Goal: Task Accomplishment & Management: Complete application form

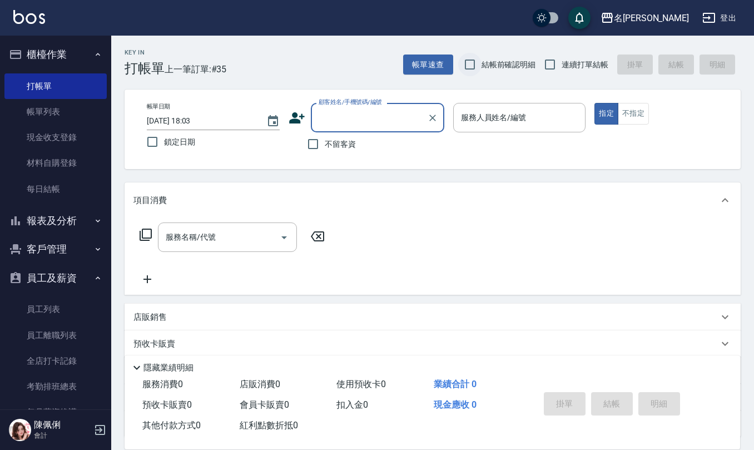
click at [470, 72] on input "結帳前確認明細" at bounding box center [469, 64] width 23 height 23
checkbox input "true"
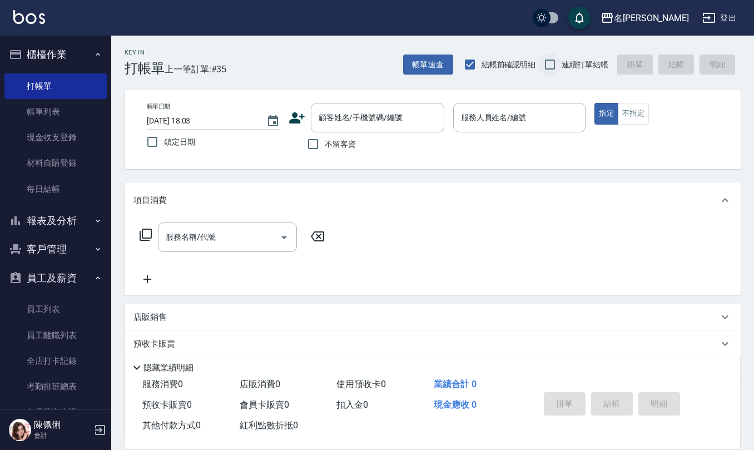
click at [554, 70] on input "連續打單結帳" at bounding box center [549, 64] width 23 height 23
checkbox input "true"
click at [316, 143] on input "不留客資" at bounding box center [312, 143] width 23 height 23
checkbox input "true"
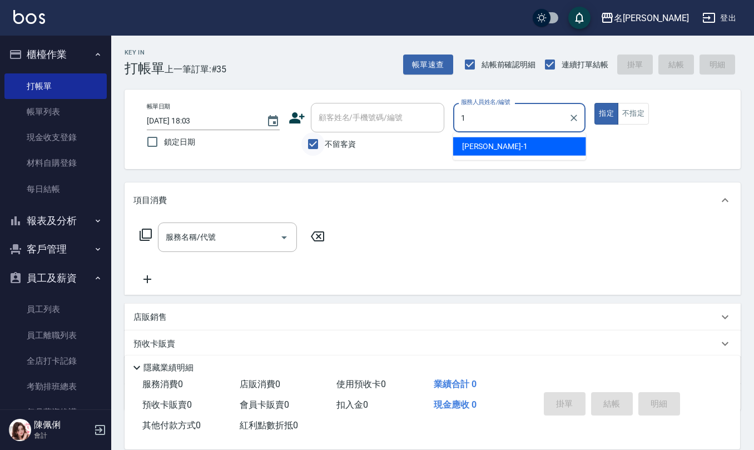
type input "[PERSON_NAME]1"
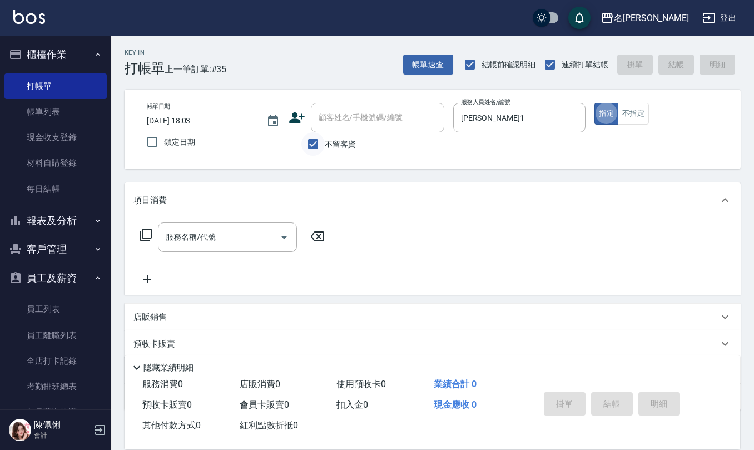
type button "true"
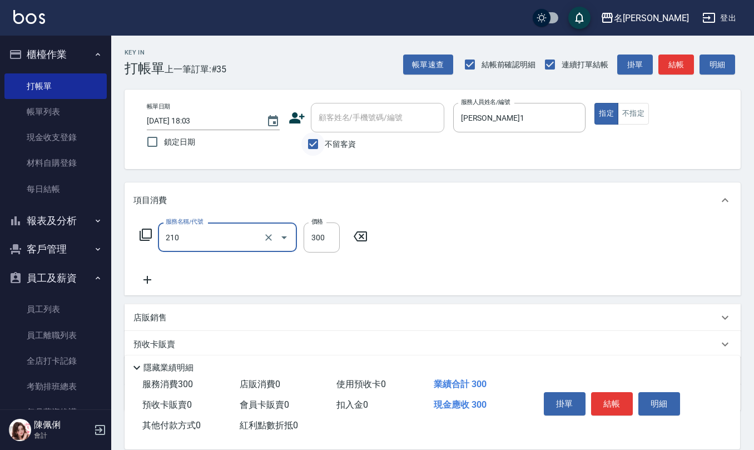
type input "[PERSON_NAME]洗髮精(210)"
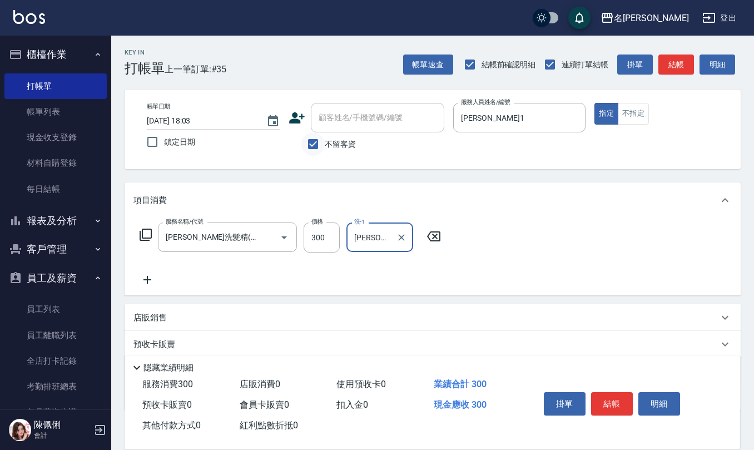
type input "[PERSON_NAME]-20"
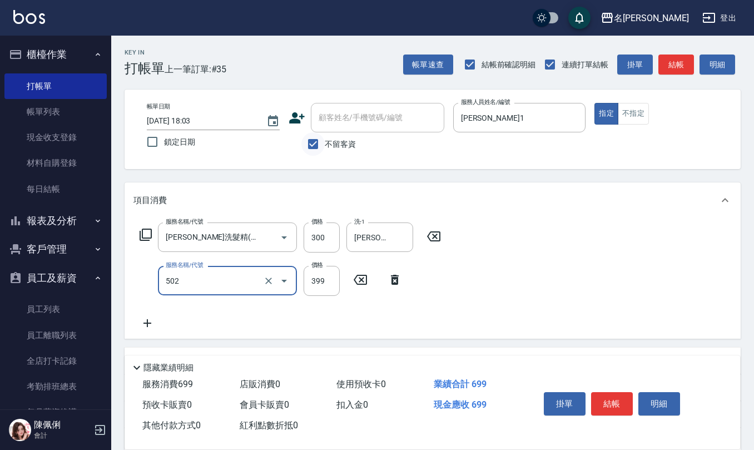
type input "挑染5束399(502)"
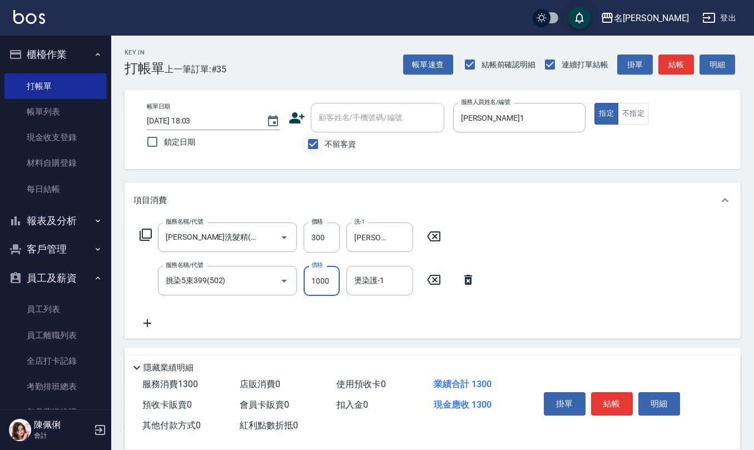
type input "1000"
type input "[PERSON_NAME]-20"
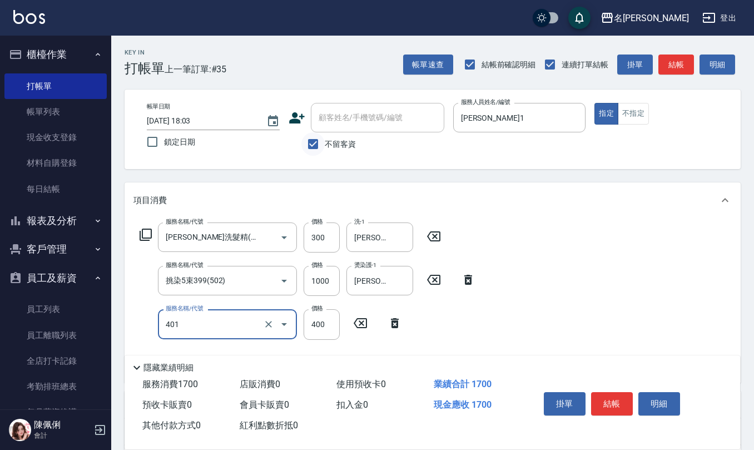
type input "剪髮(401)"
type input "405"
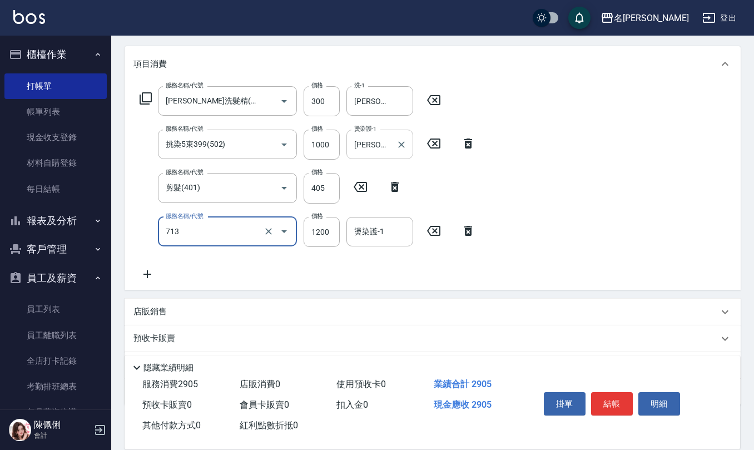
scroll to position [148, 0]
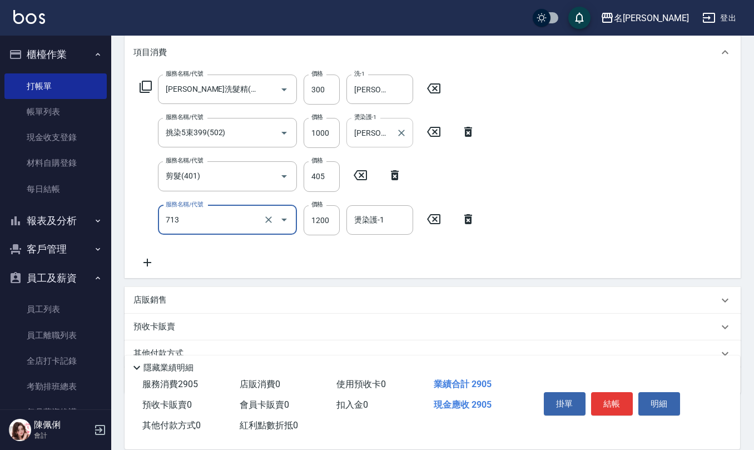
type input "水樣結構式1200(713)"
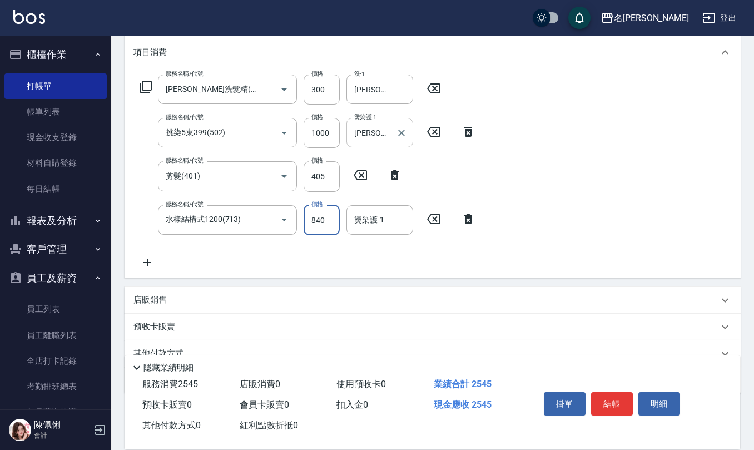
type input "840"
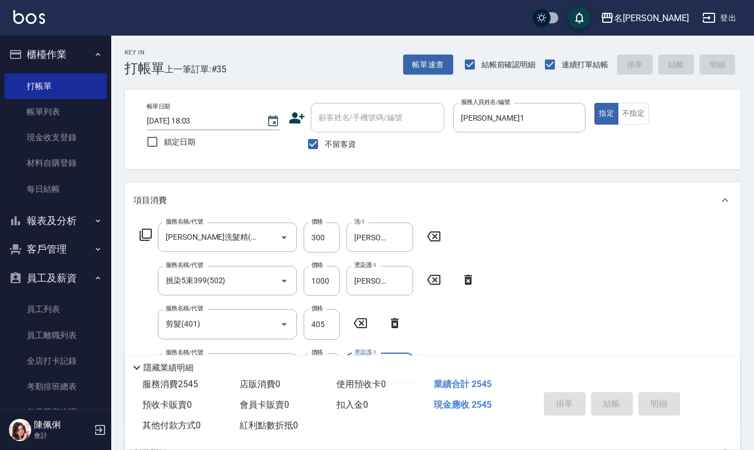
scroll to position [0, 7]
type input "[PERSON_NAME]-20"
click at [594, 103] on button "指定" at bounding box center [606, 114] width 24 height 22
type input "[DATE] 18:51"
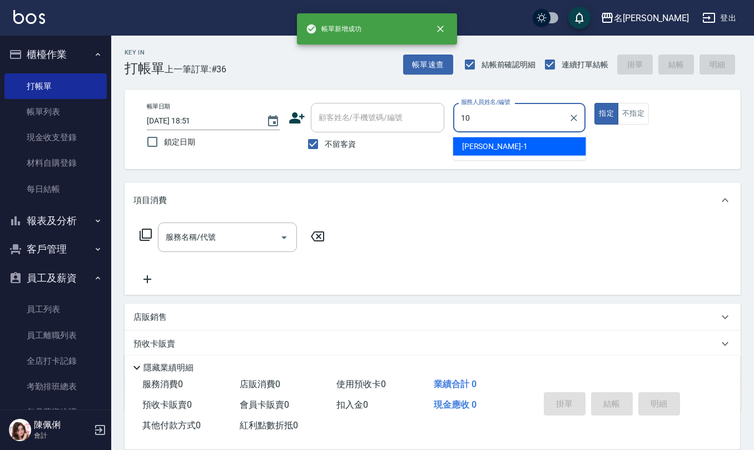
type input "[PERSON_NAME]10"
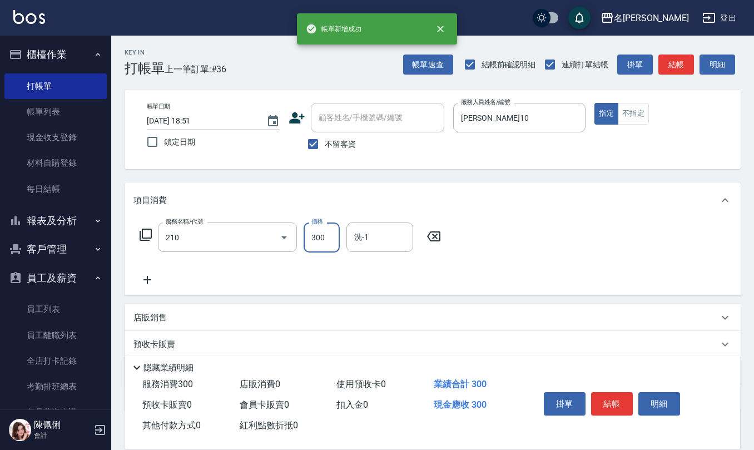
type input "[PERSON_NAME]洗髮精(210)"
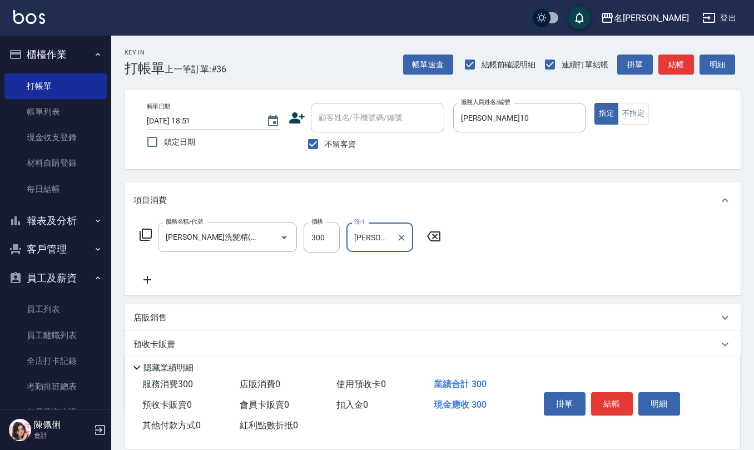
type input "[PERSON_NAME]5"
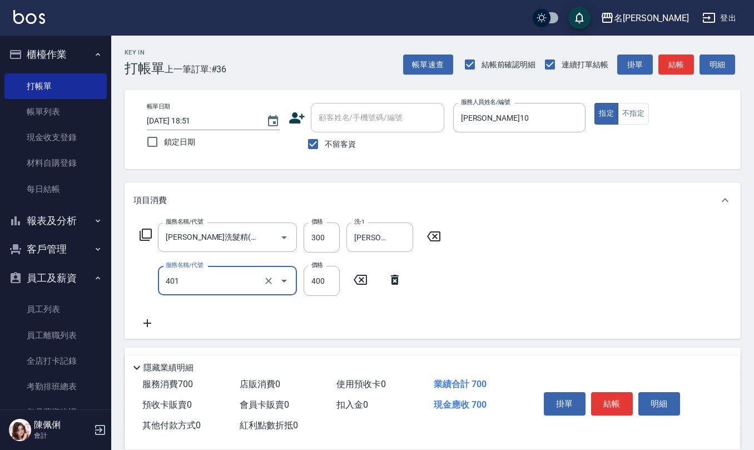
type input "剪髮(401)"
type input "405"
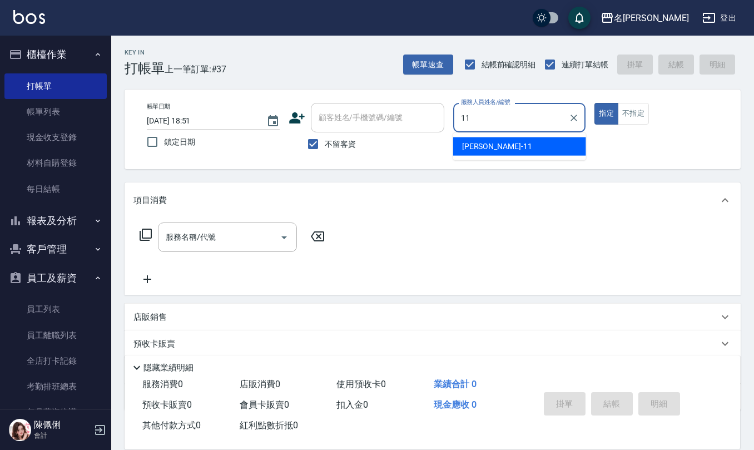
type input "[PERSON_NAME]橙-11"
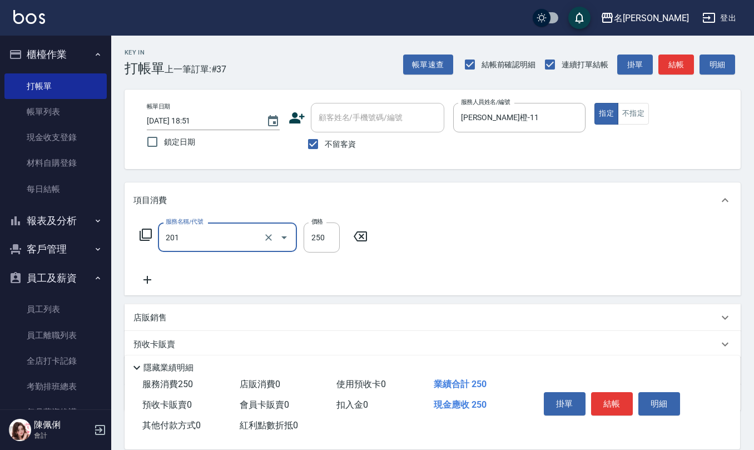
type input "洗髮(201)"
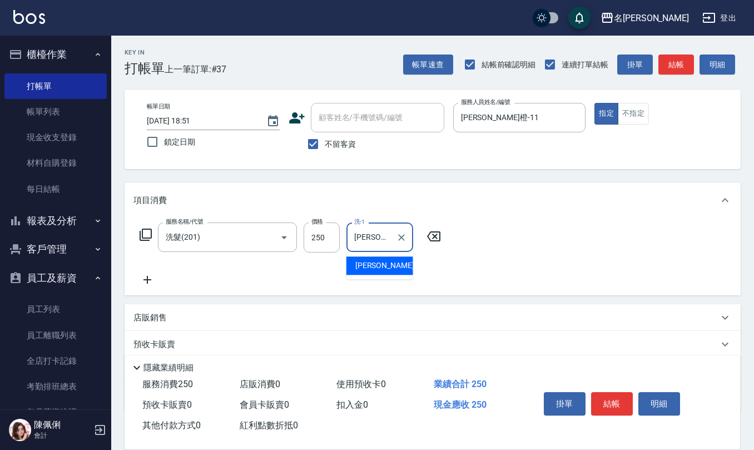
type input "[PERSON_NAME]橙-11"
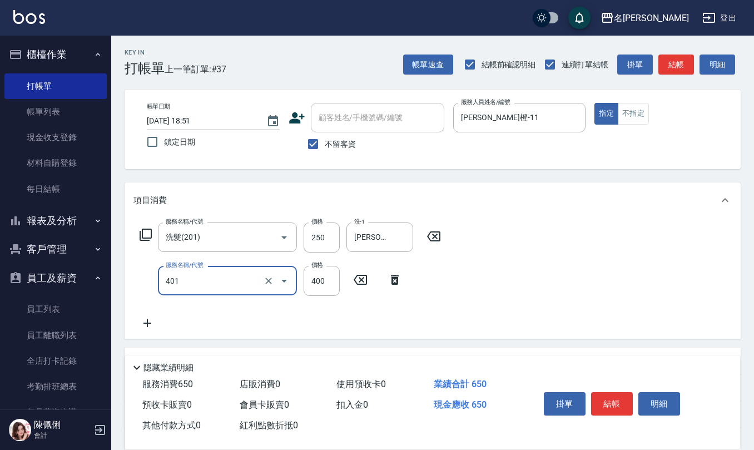
type input "剪髮(401)"
type input "200"
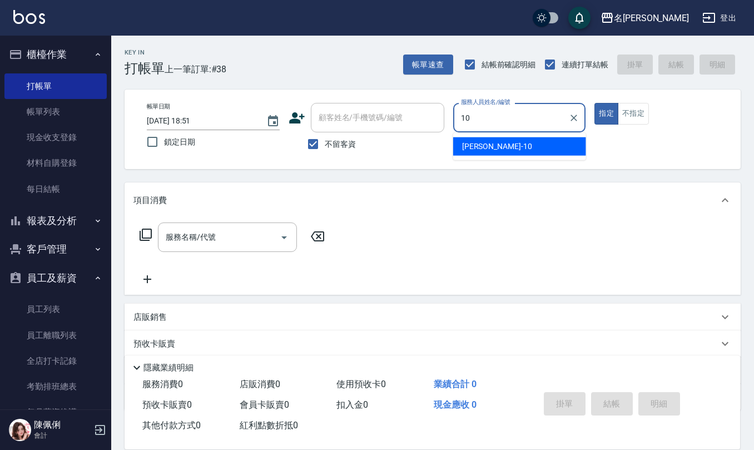
type input "[PERSON_NAME]10"
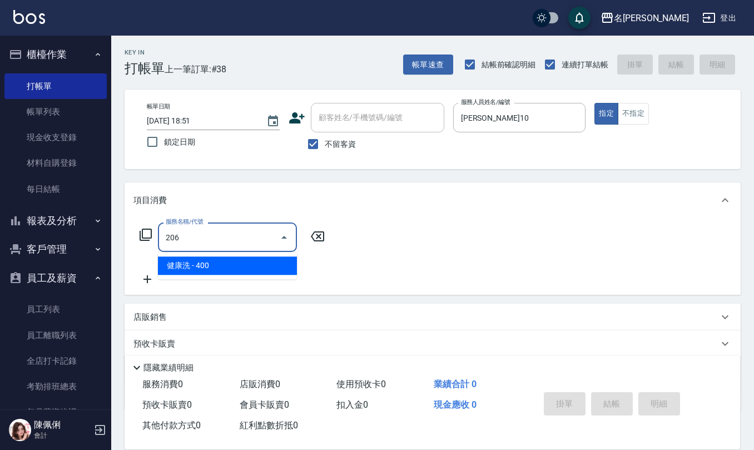
type input "健康洗(206)"
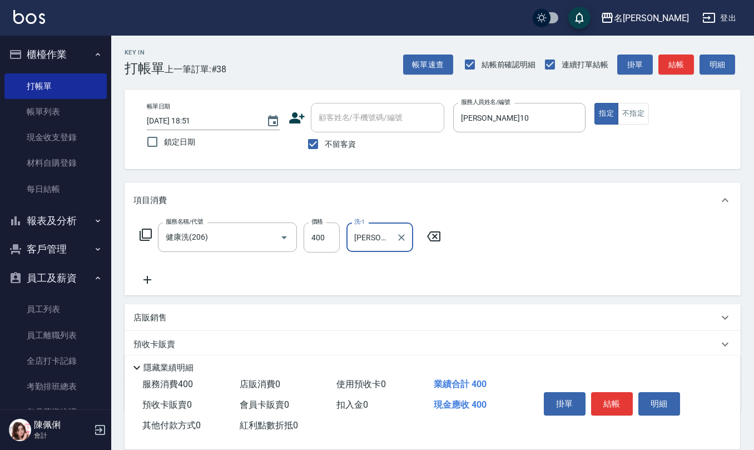
type input "[PERSON_NAME]-28"
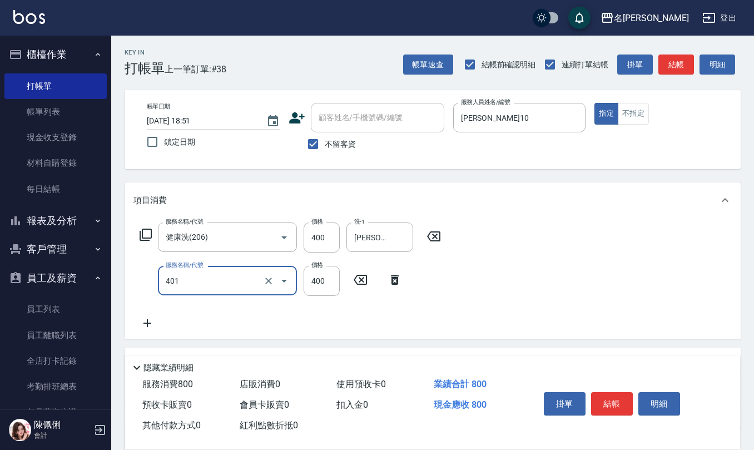
type input "剪髮(401)"
type input "405"
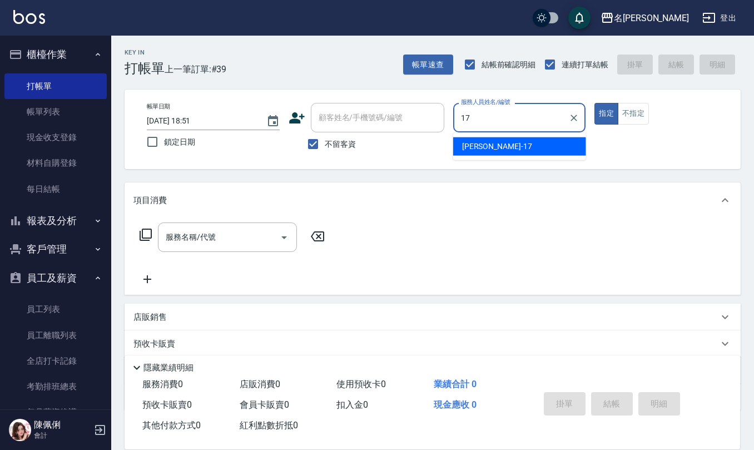
type input "[PERSON_NAME]-17"
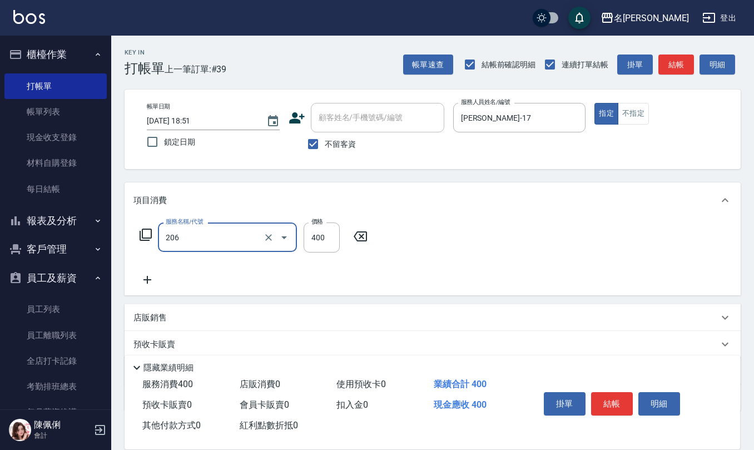
type input "健康洗(206)"
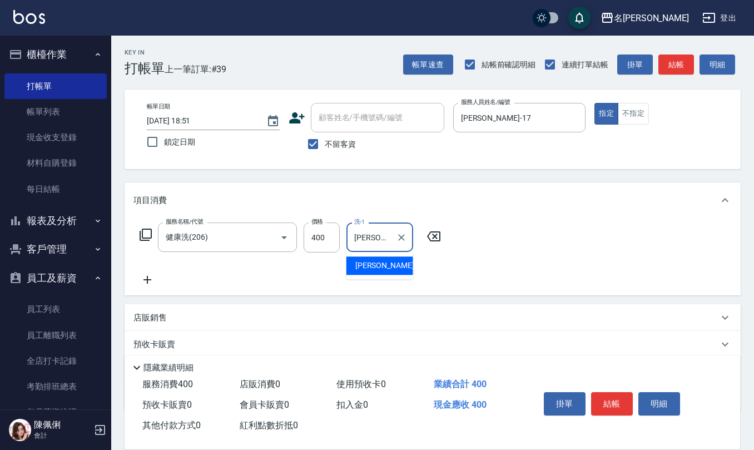
type input "[PERSON_NAME]-17"
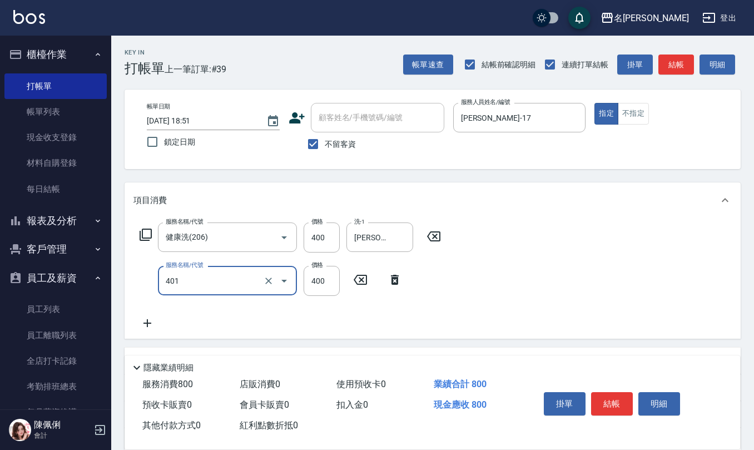
type input "剪髮(401)"
type input "450"
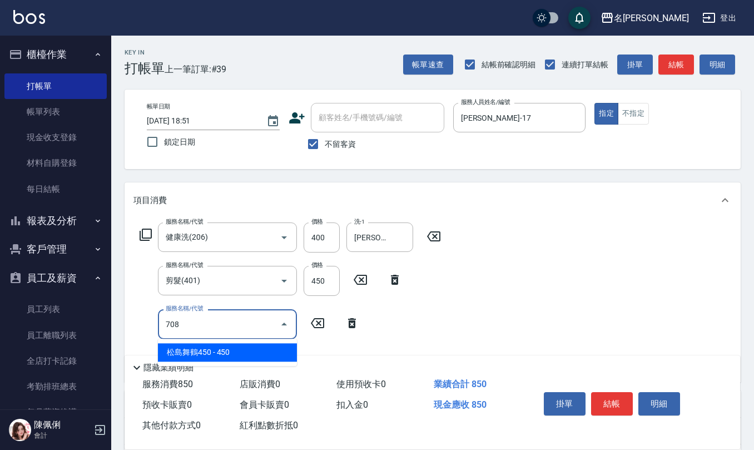
type input "松島舞鶴450(708)"
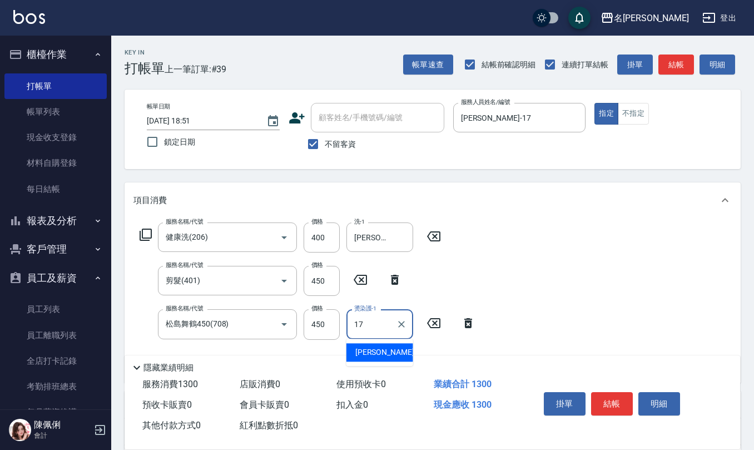
type input "[PERSON_NAME]-17"
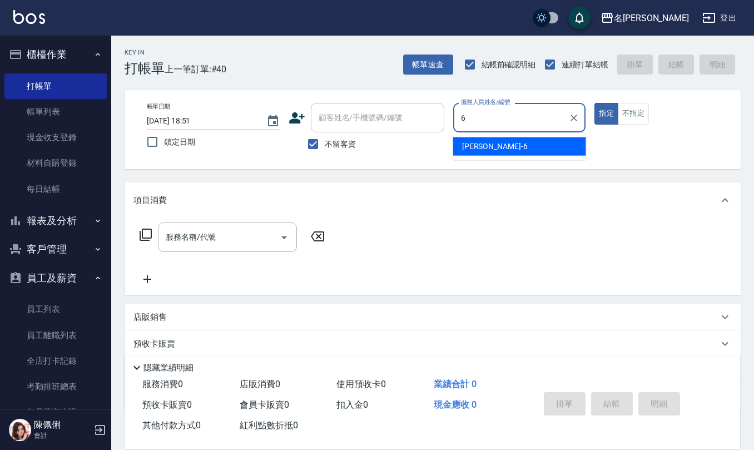
type input "[PERSON_NAME]-6"
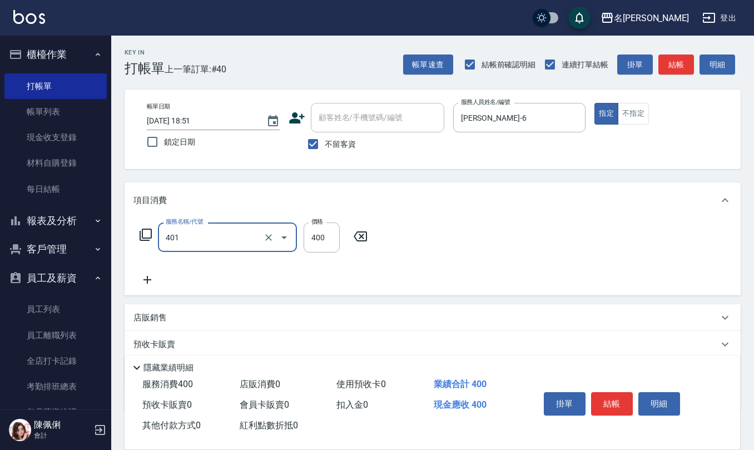
type input "剪髮(401)"
type input "350"
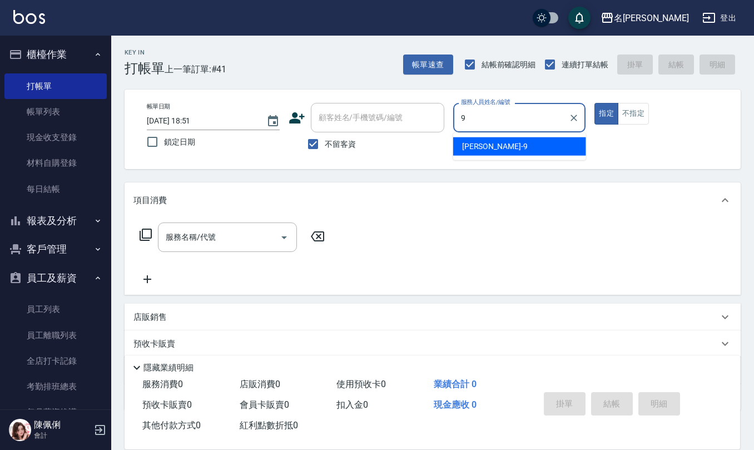
type input "[PERSON_NAME]-9"
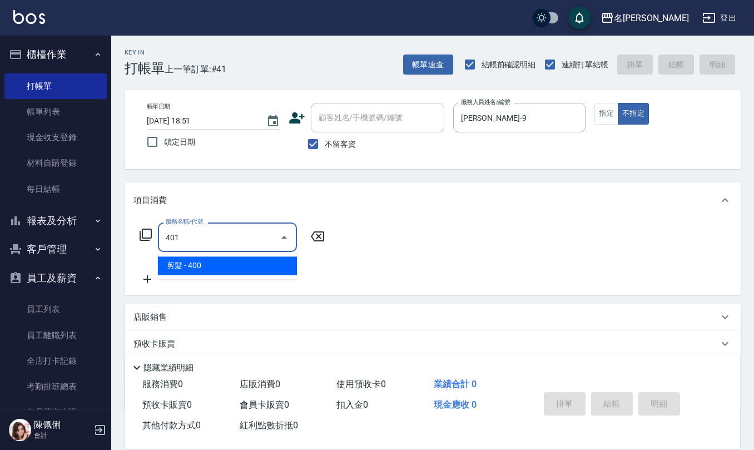
type input "剪髮(401)"
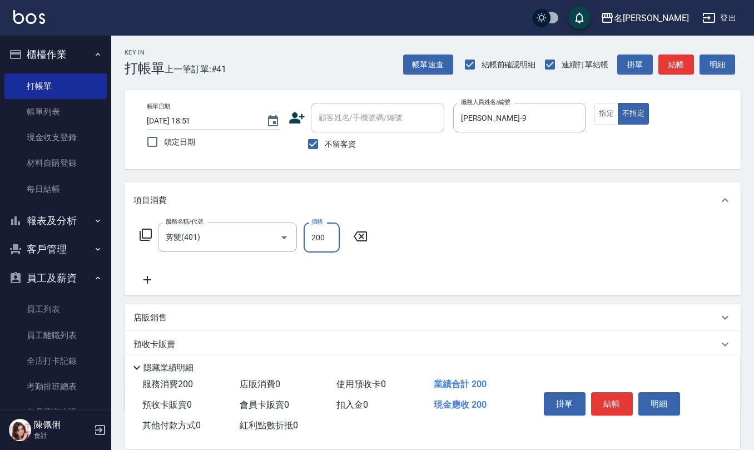
type input "200"
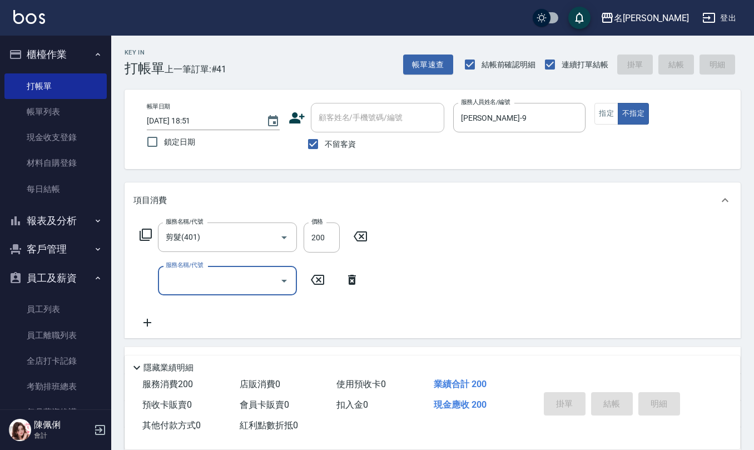
type input "[DATE] 18:52"
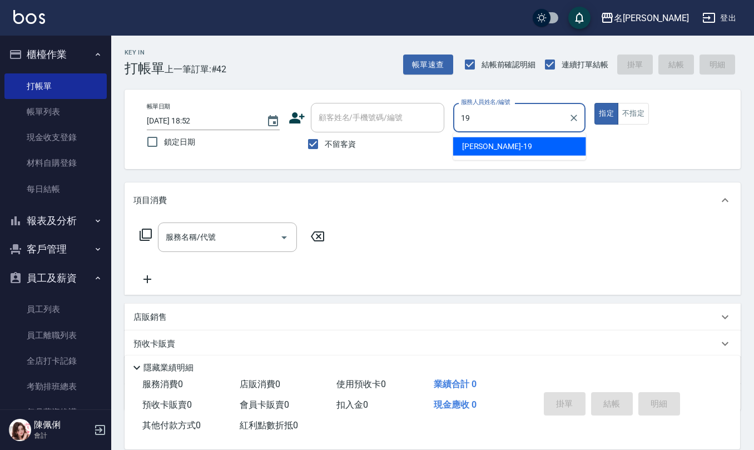
type input "[PERSON_NAME]-19"
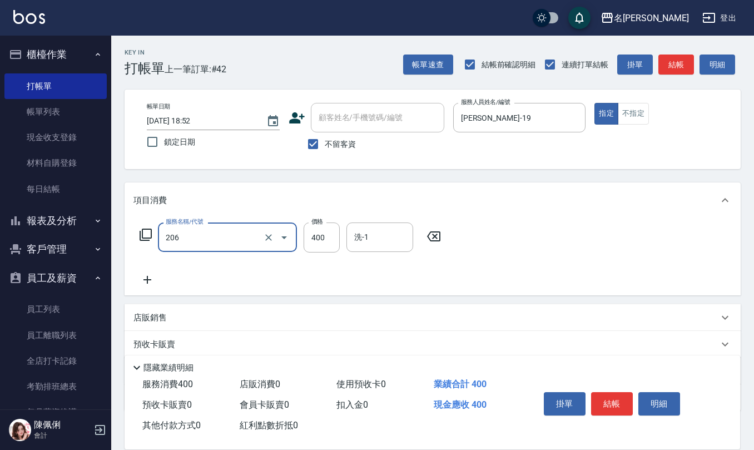
type input "健康洗(206)"
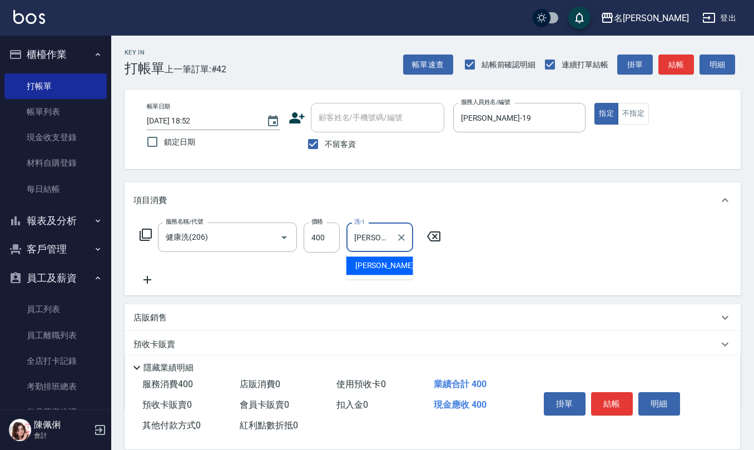
type input "[PERSON_NAME]-21"
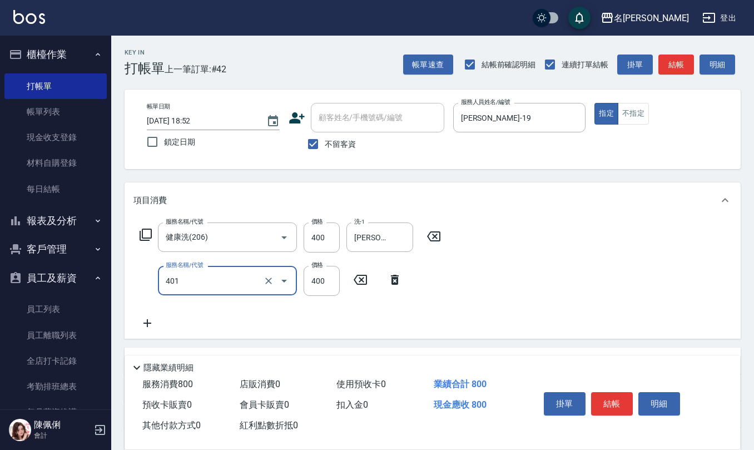
type input "剪髮(401)"
type input "500"
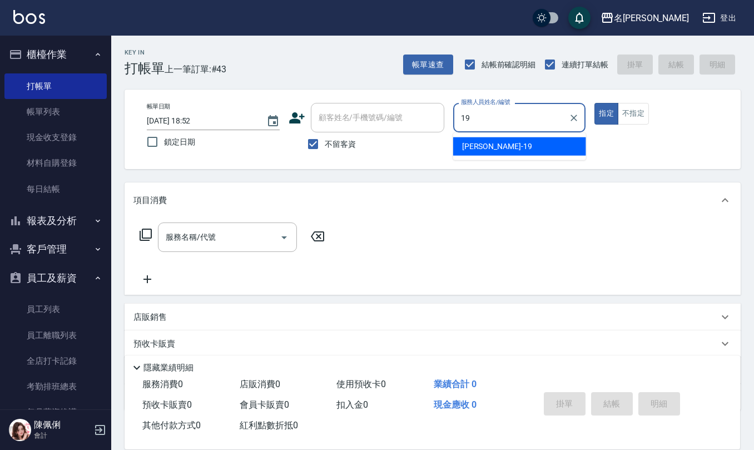
type input "[PERSON_NAME]-19"
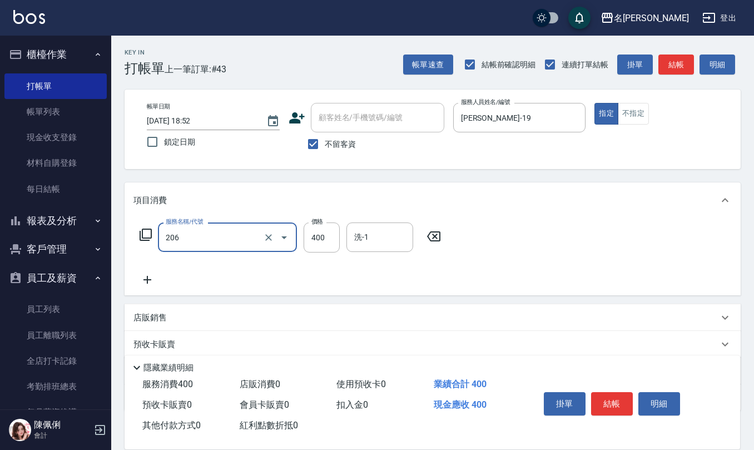
type input "健康洗(206)"
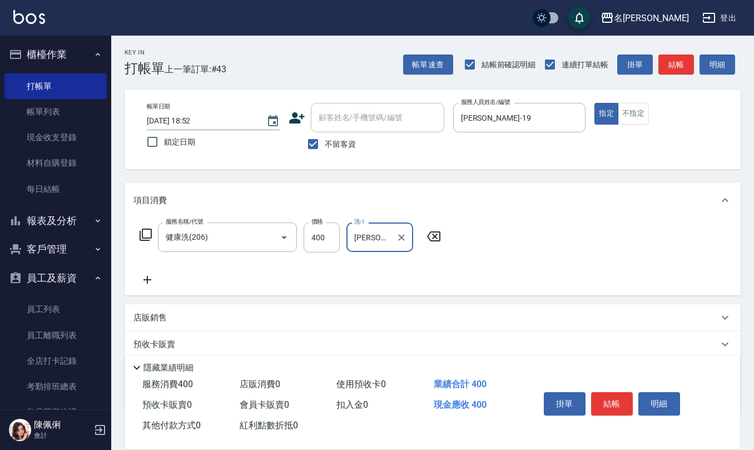
type input "[PERSON_NAME]-28"
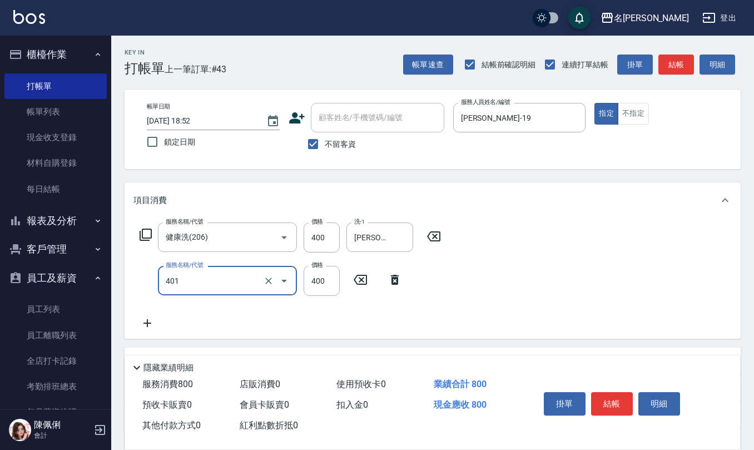
type input "剪髮(401)"
type input "500"
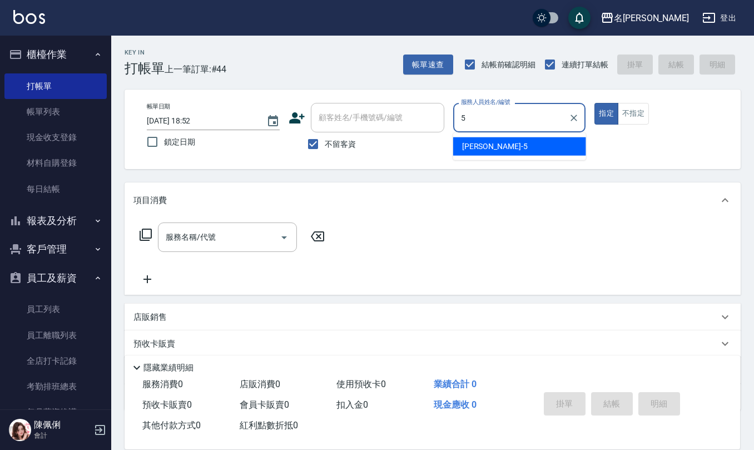
type input "[PERSON_NAME]5"
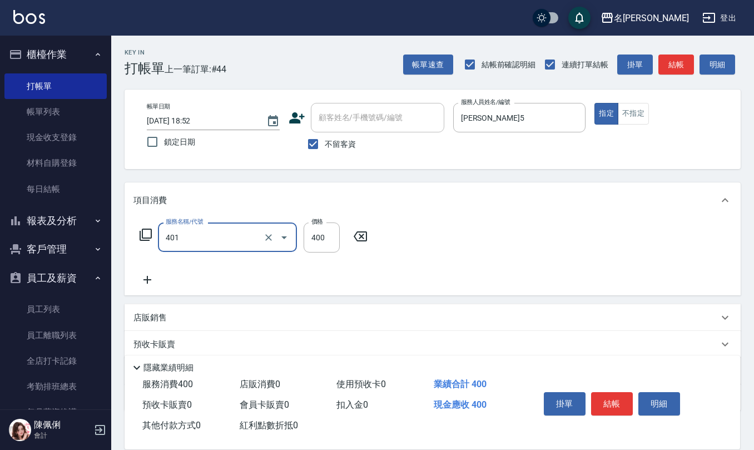
type input "剪髮(401)"
type input "250"
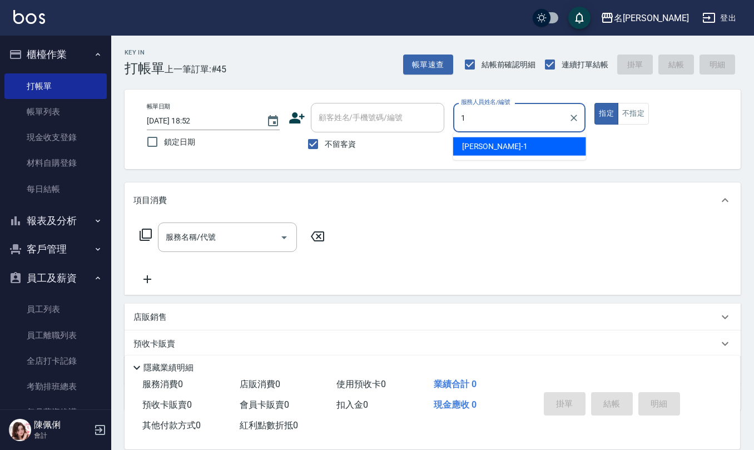
type input "[PERSON_NAME]1"
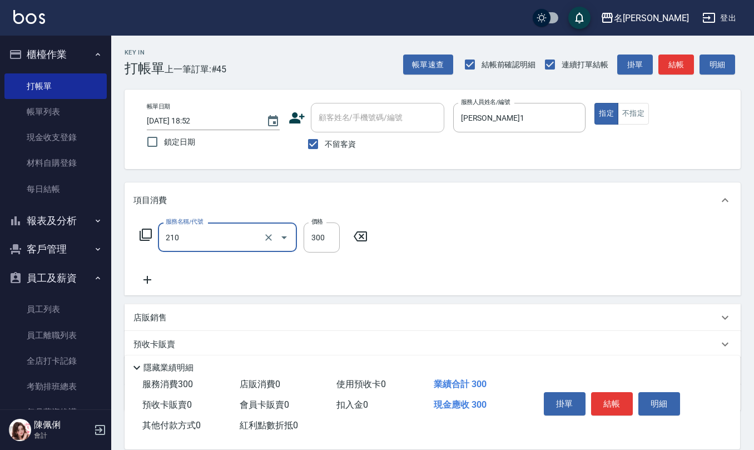
type input "[PERSON_NAME]洗髮精(210)"
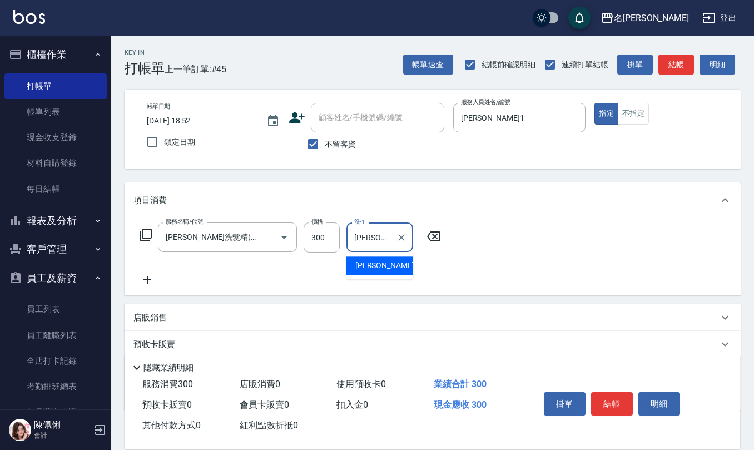
type input "[PERSON_NAME]-21"
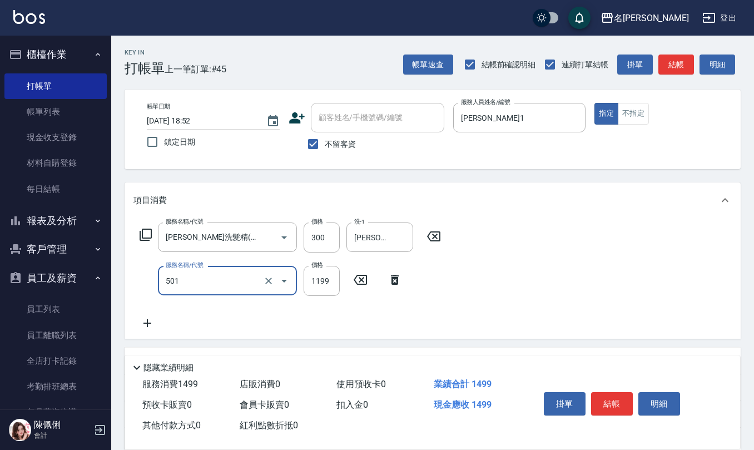
type input "染髮(501)"
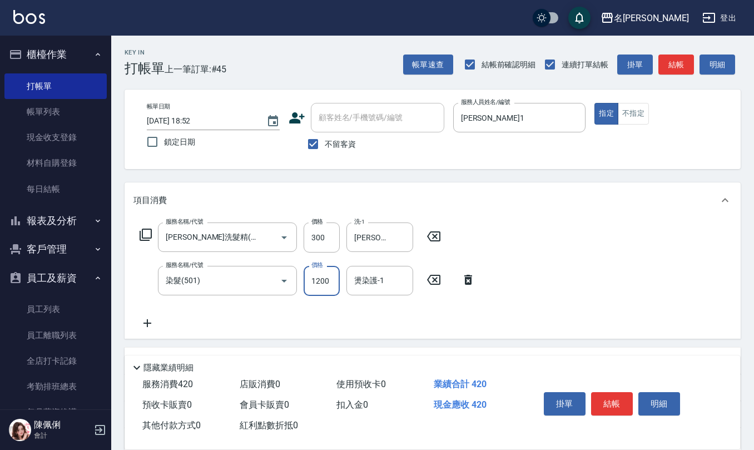
type input "1200"
type input "[PERSON_NAME]-21"
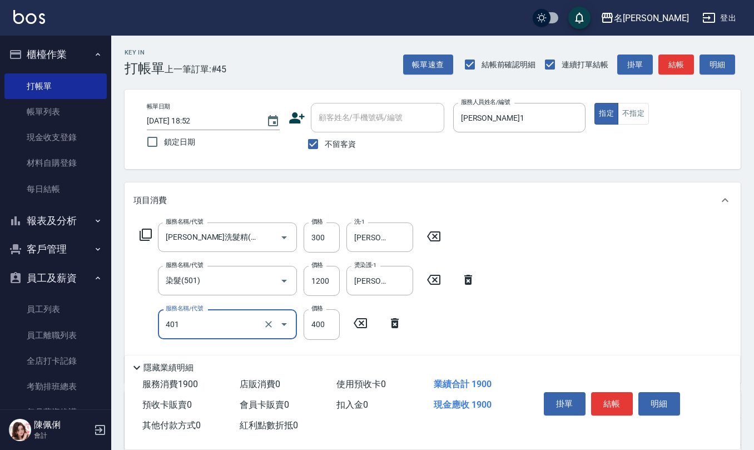
type input "剪髮(401)"
type input "405"
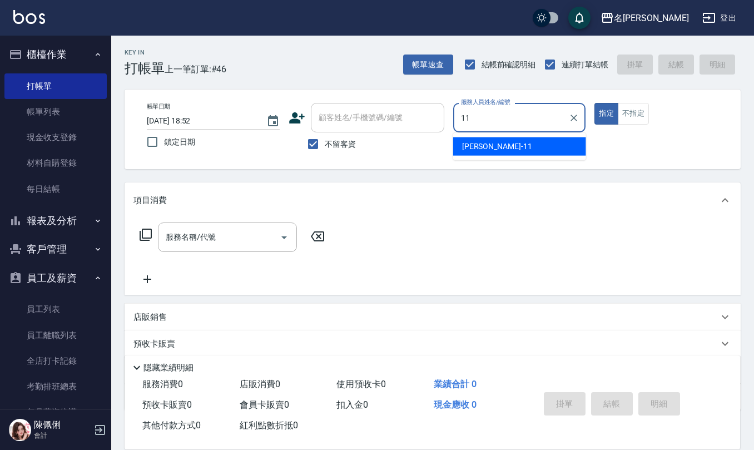
type input "[PERSON_NAME]橙-11"
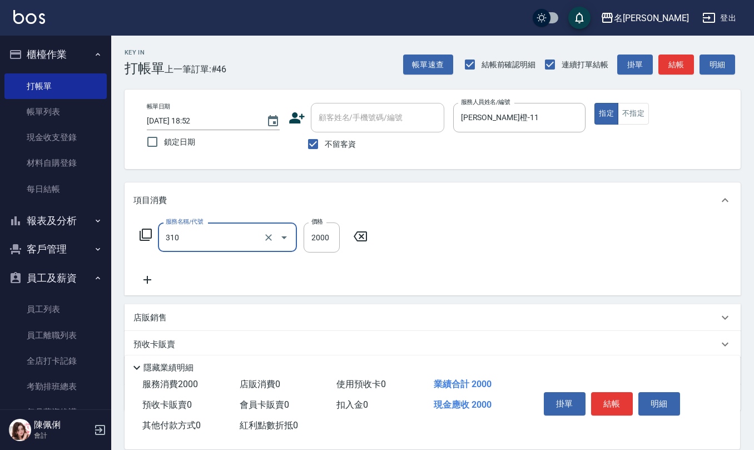
type input "MK果酸燙2000(310)"
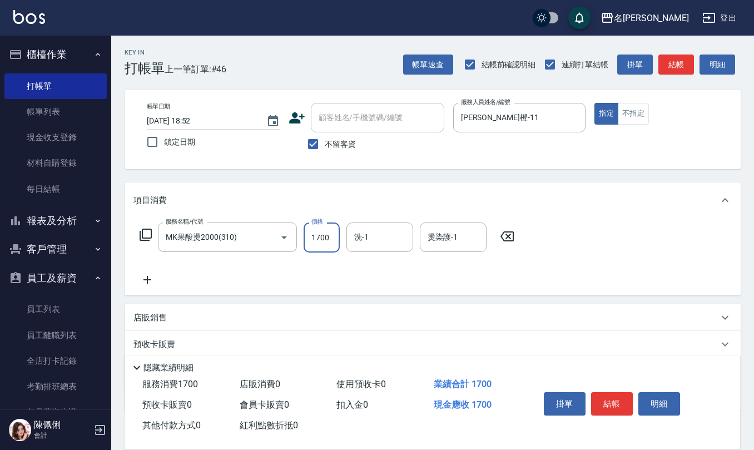
type input "1700"
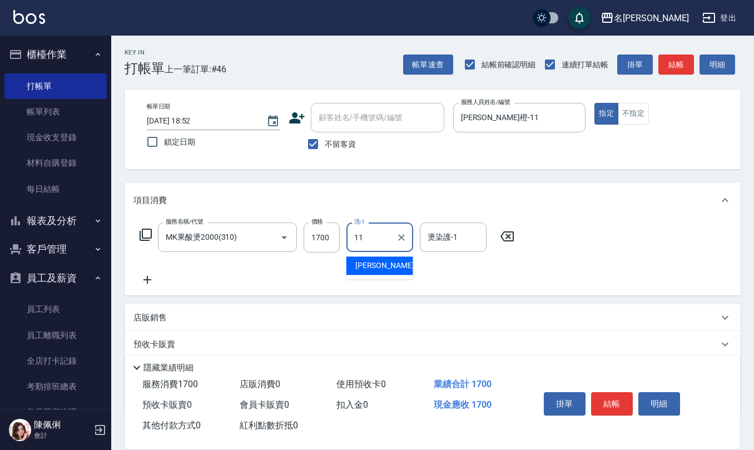
type input "[PERSON_NAME]橙-11"
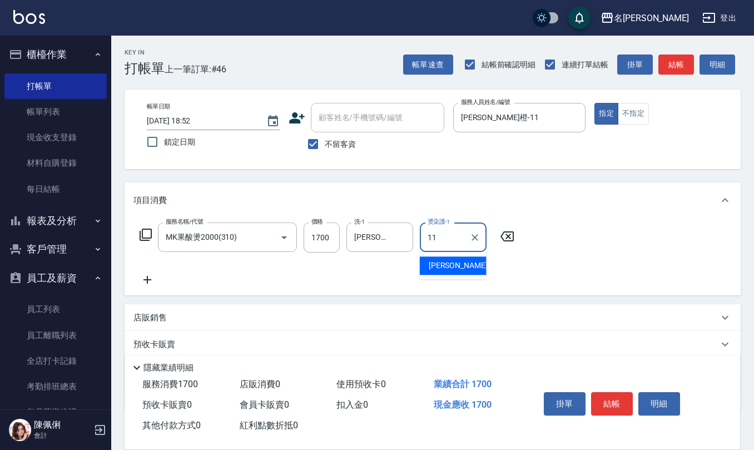
type input "[PERSON_NAME]橙-11"
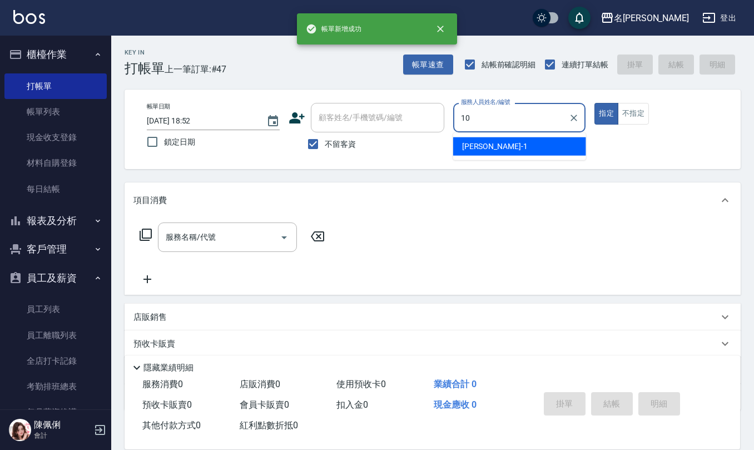
type input "[PERSON_NAME]10"
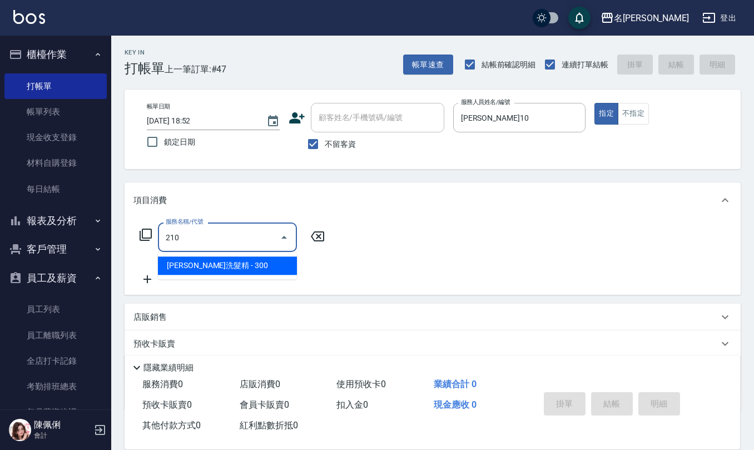
type input "[PERSON_NAME]洗髮精(210)"
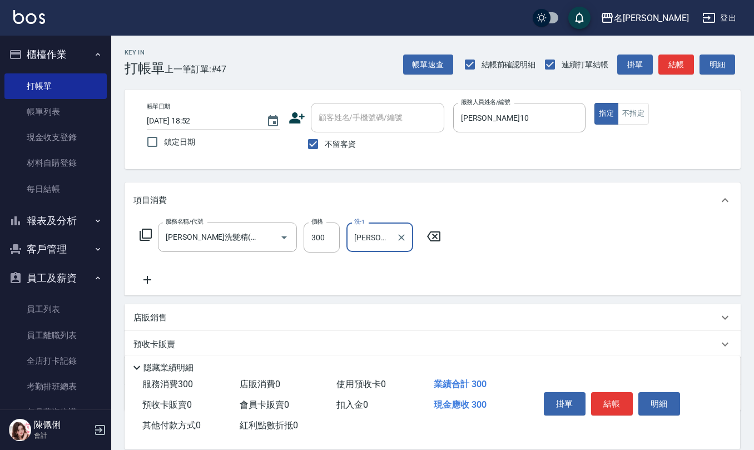
type input "[PERSON_NAME]-33"
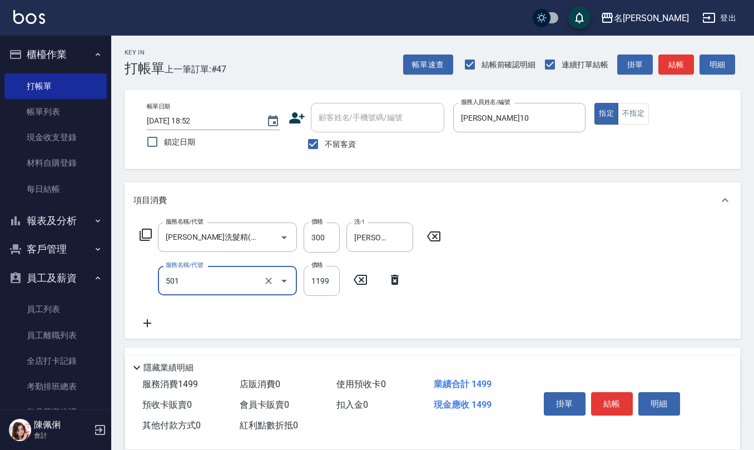
type input "染髮(501)"
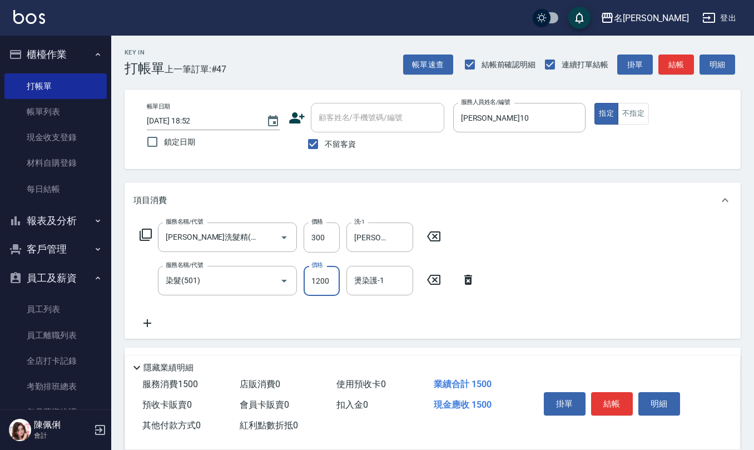
type input "1200"
type input "[PERSON_NAME]-33"
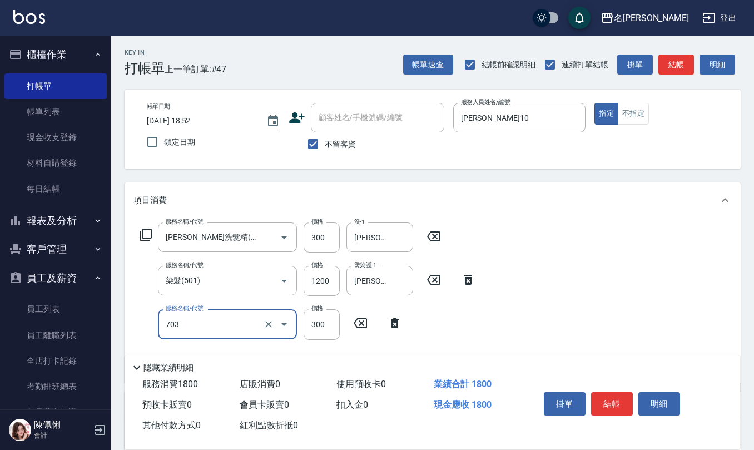
type input "(1236)設計師(703)"
type input "300"
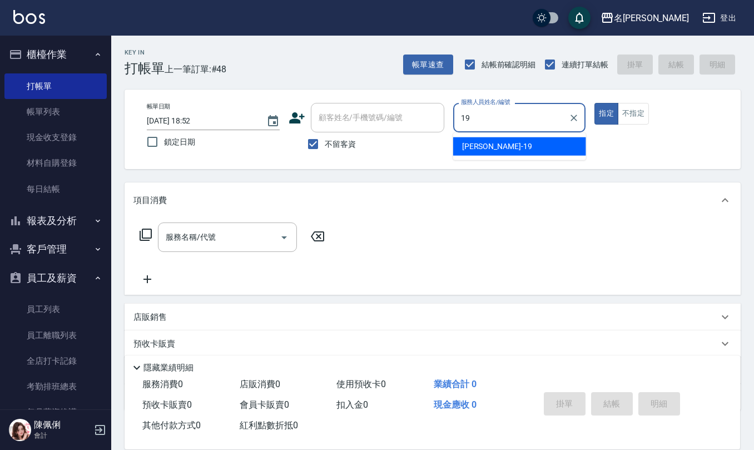
type input "[PERSON_NAME]-19"
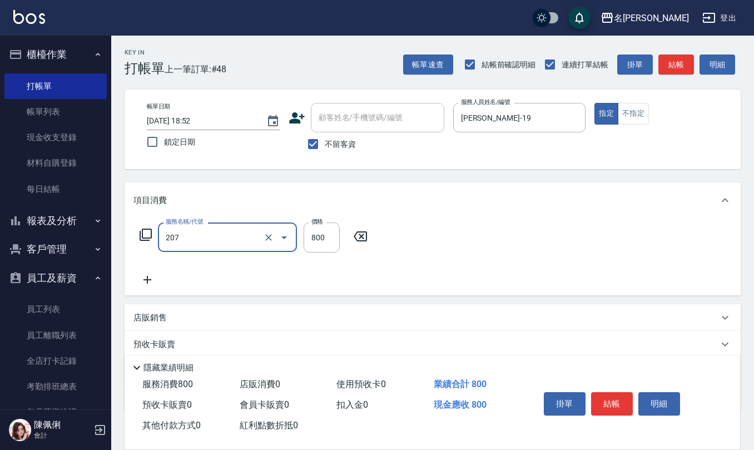
type input "清潔洗(207)"
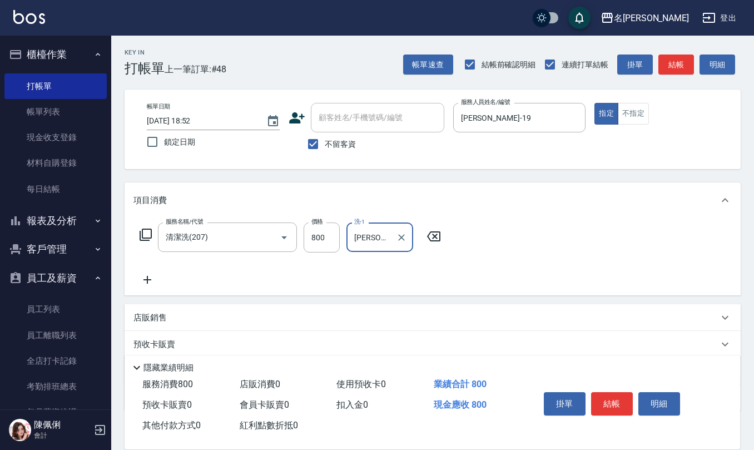
type input "[PERSON_NAME]-21"
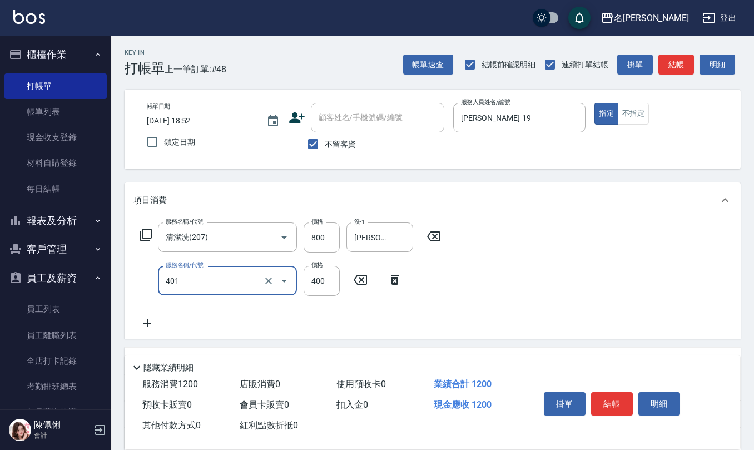
type input "剪髮(401)"
type input "500"
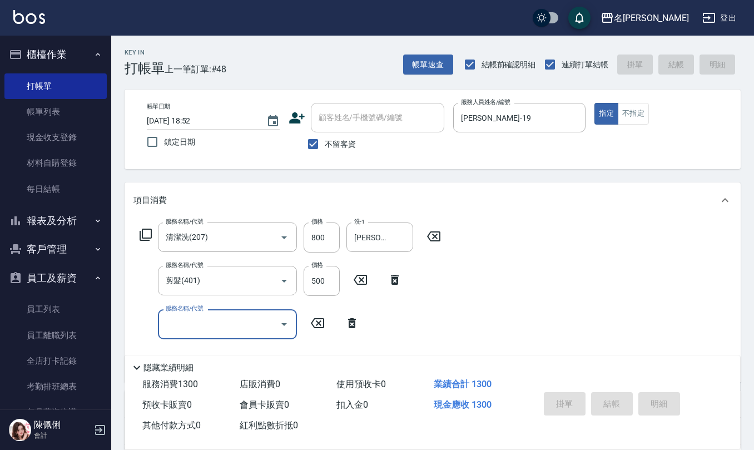
type input "[DATE] 18:53"
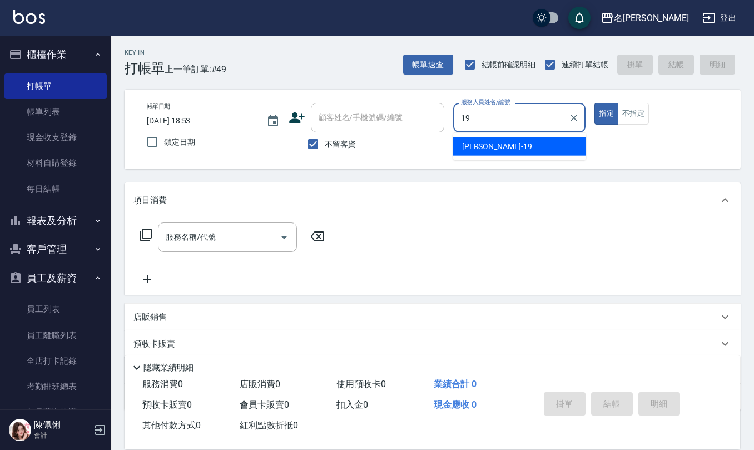
type input "[PERSON_NAME]-19"
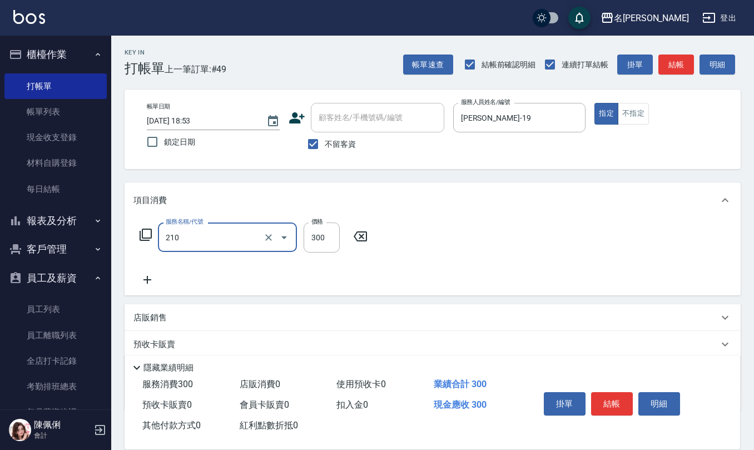
type input "[PERSON_NAME]洗髮精(210)"
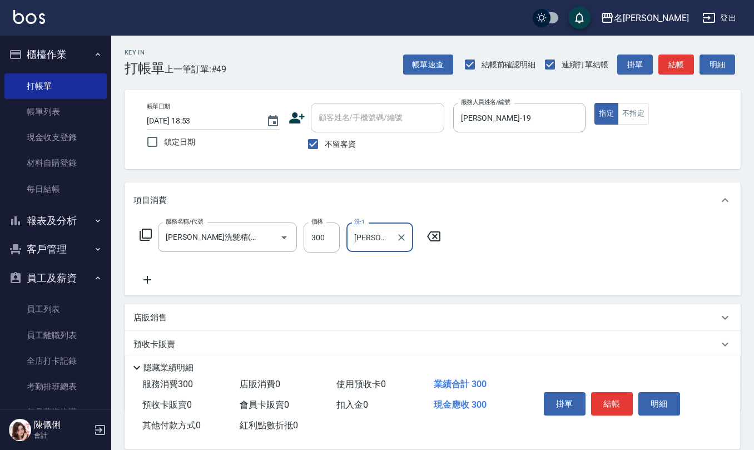
type input "[PERSON_NAME]-20"
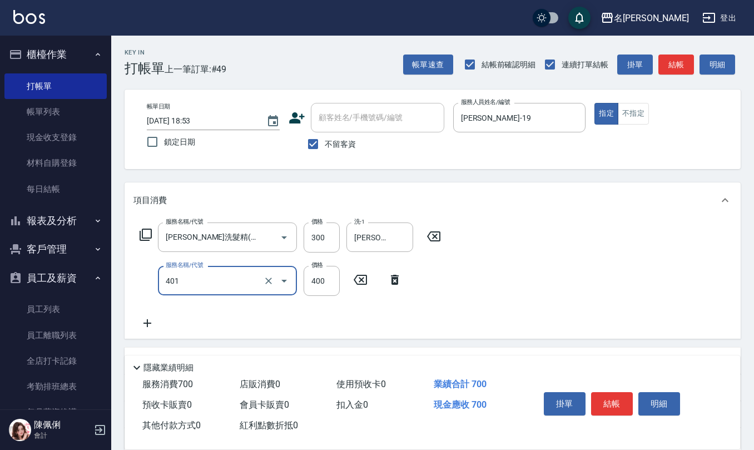
type input "剪髮(401)"
type input "500"
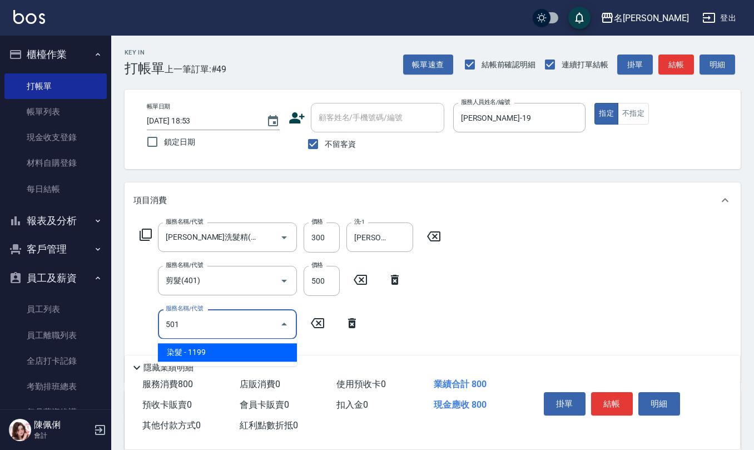
type input "染髮(501)"
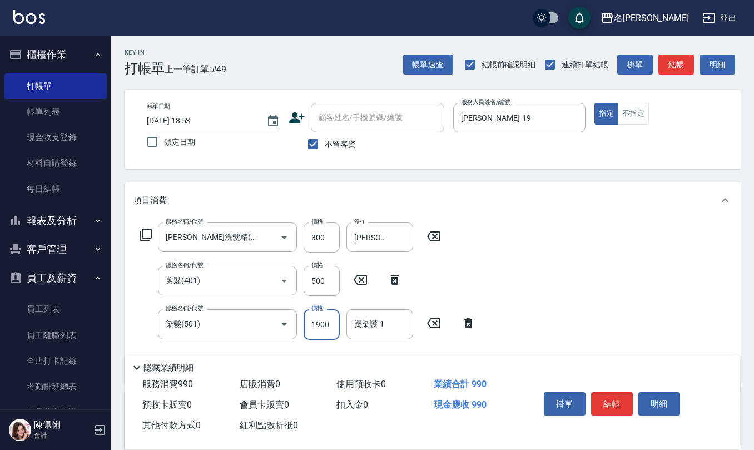
type input "1900"
type input "[PERSON_NAME]-20"
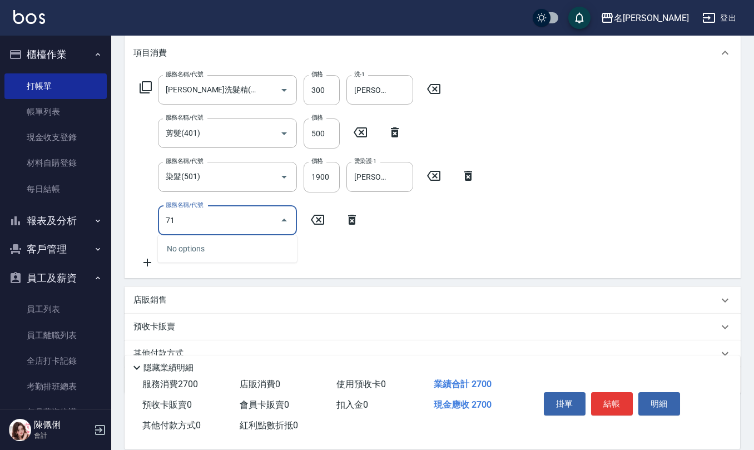
scroll to position [148, 0]
type input "水樣結構式1200(713)"
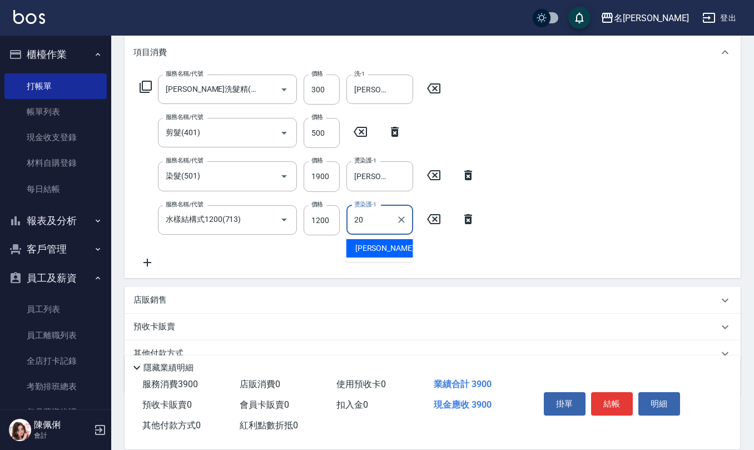
type input "[PERSON_NAME]-20"
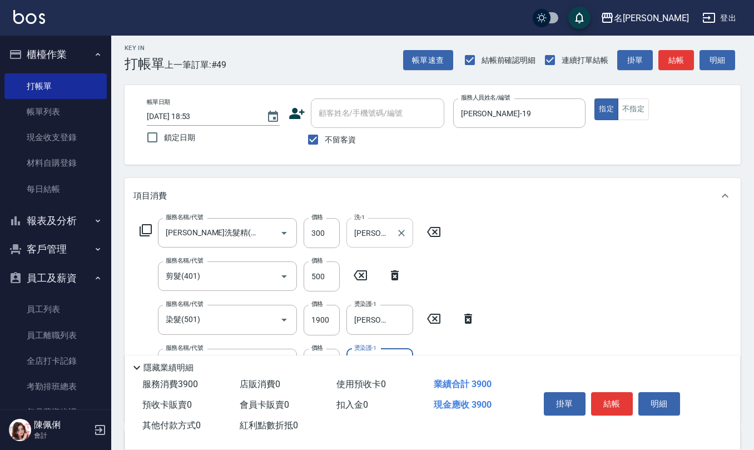
scroll to position [0, 0]
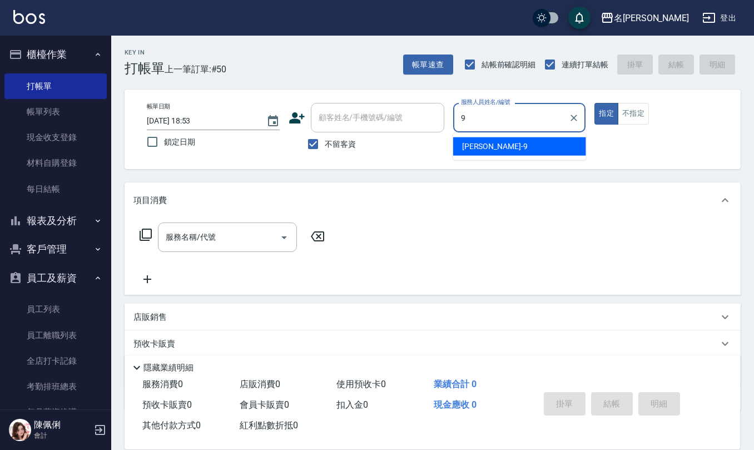
type input "[PERSON_NAME]-9"
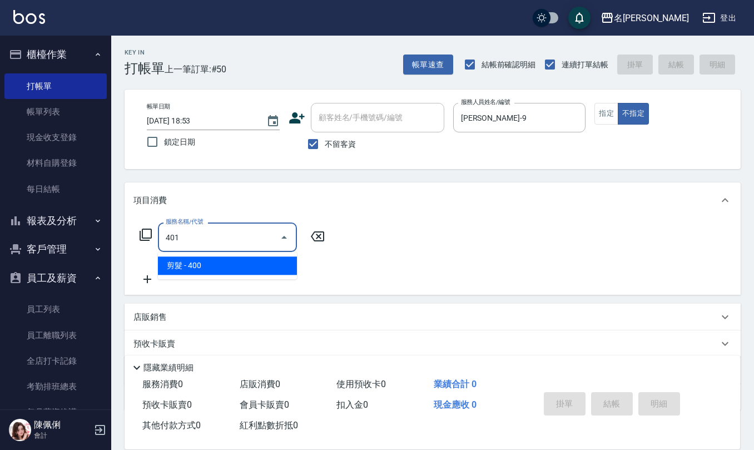
type input "剪髮(401)"
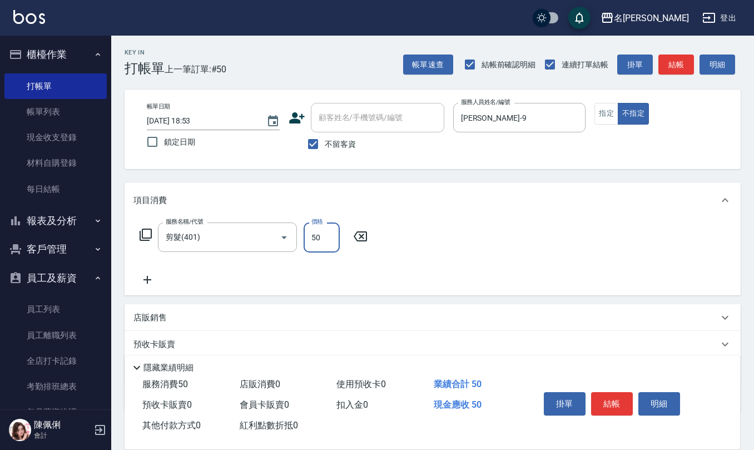
type input "50"
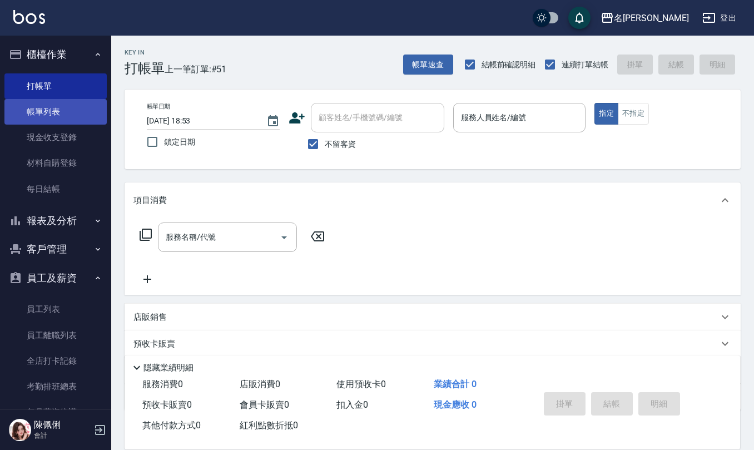
click at [58, 107] on link "帳單列表" at bounding box center [55, 112] width 102 height 26
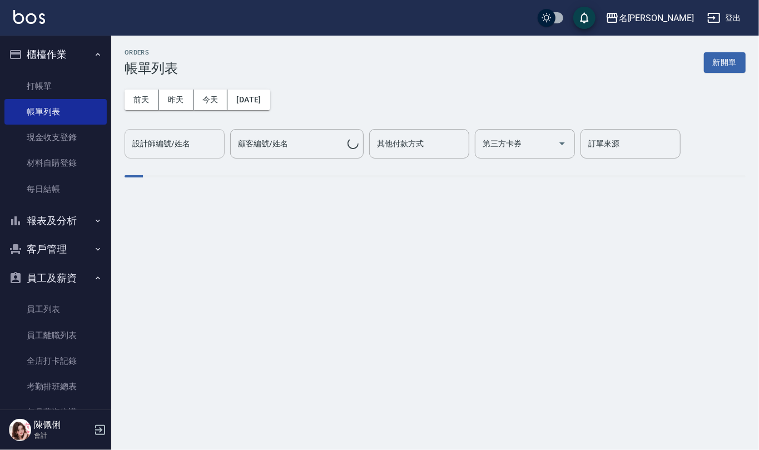
click at [185, 143] on div "設計師編號/姓名 設計師編號/姓名" at bounding box center [175, 143] width 100 height 29
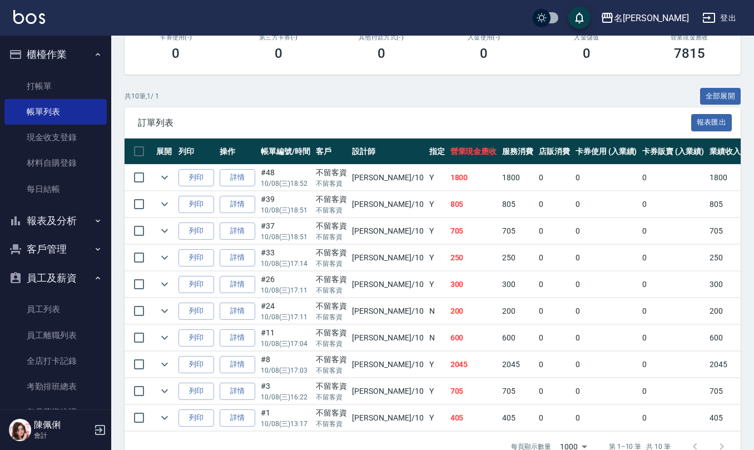
scroll to position [222, 0]
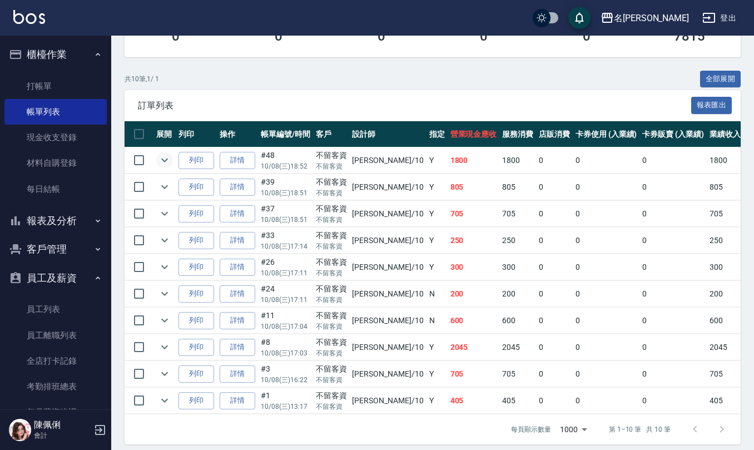
type input "[PERSON_NAME]10"
click at [166, 158] on icon "expand row" at bounding box center [164, 159] width 13 height 13
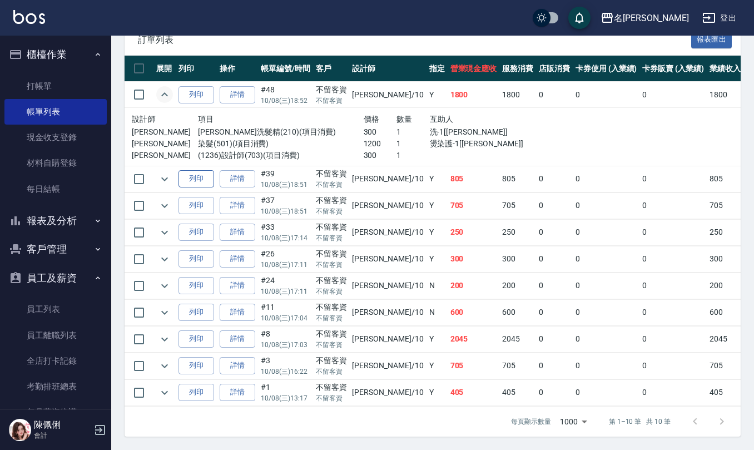
scroll to position [296, 0]
click at [167, 334] on icon "expand row" at bounding box center [164, 339] width 13 height 13
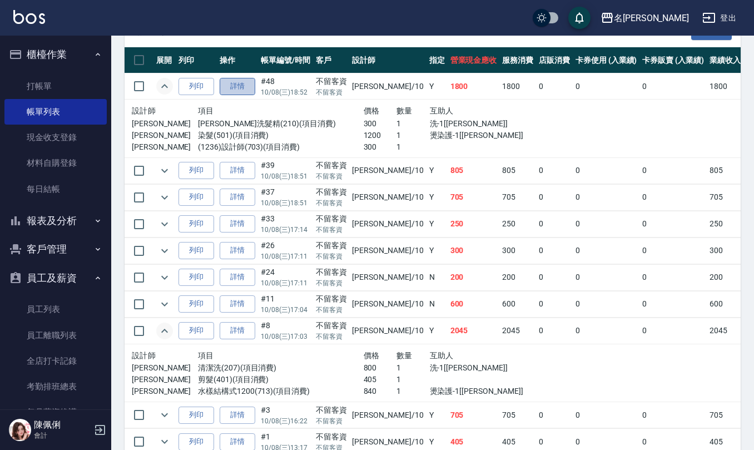
click at [238, 90] on link "詳情" at bounding box center [238, 86] width 36 height 17
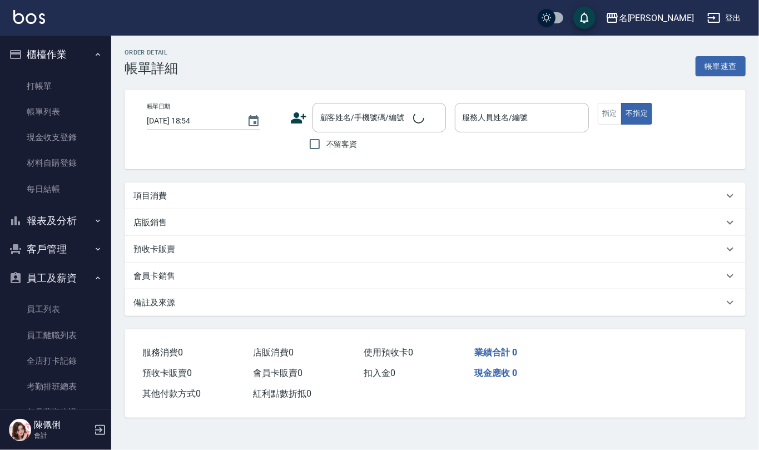
type input "[DATE] 18:52"
checkbox input "true"
type input "[PERSON_NAME]10"
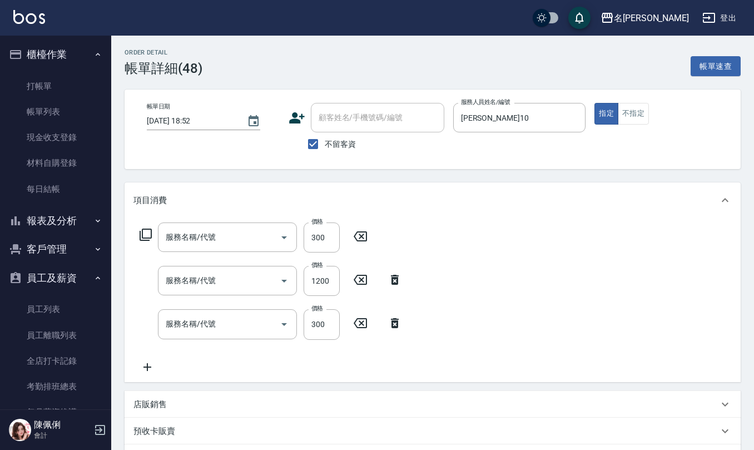
type input "(1236)設計師(703)"
type input "染髮(501)"
type input "[PERSON_NAME]洗髮精(210)"
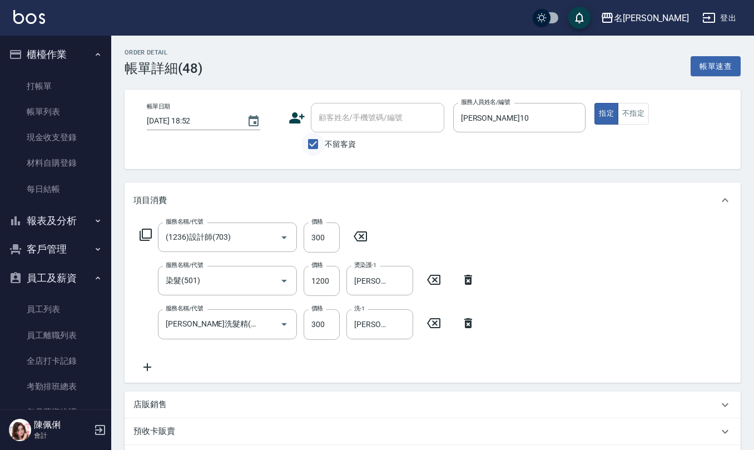
click at [310, 150] on input "不留客資" at bounding box center [312, 143] width 23 height 23
checkbox input "false"
click at [330, 121] on input "顧客姓名/手機號碼/編號" at bounding box center [369, 117] width 107 height 19
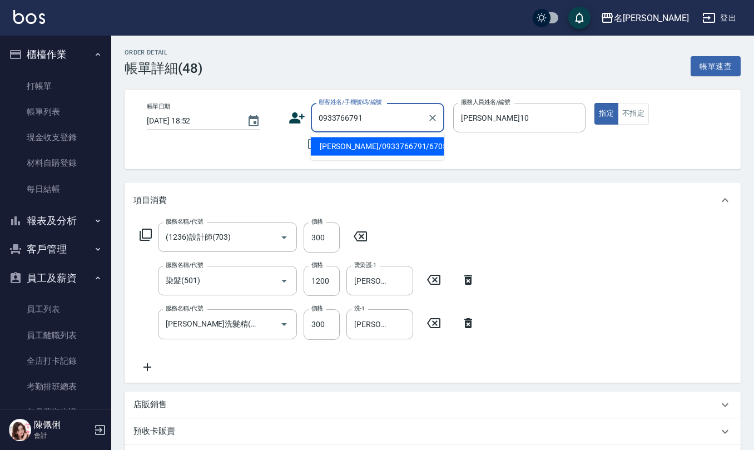
click at [343, 146] on li "[PERSON_NAME]/0933766791/670521" at bounding box center [377, 146] width 133 height 18
type input "[PERSON_NAME]/0933766791/670521"
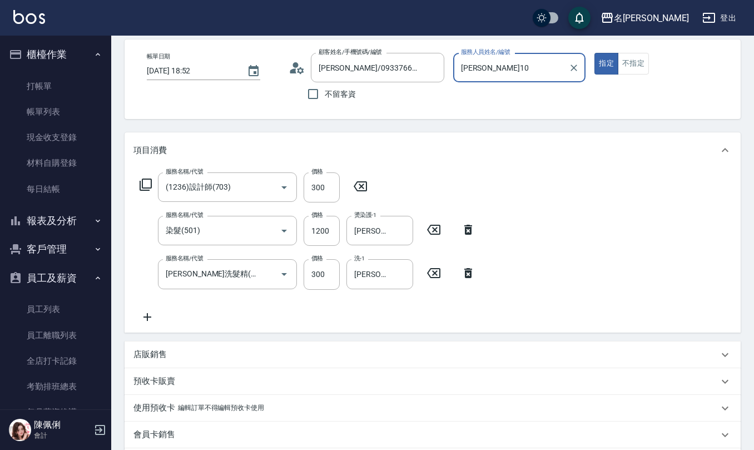
scroll to position [219, 0]
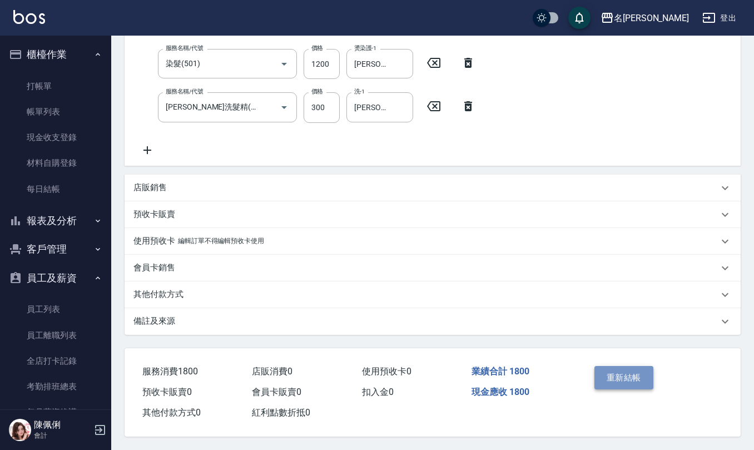
click at [606, 379] on button "重新結帳" at bounding box center [623, 377] width 59 height 23
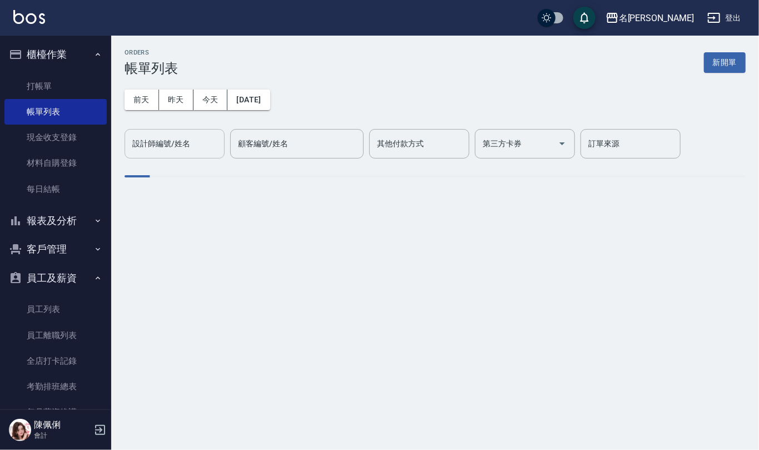
click at [194, 147] on input "設計師編號/姓名" at bounding box center [175, 143] width 90 height 19
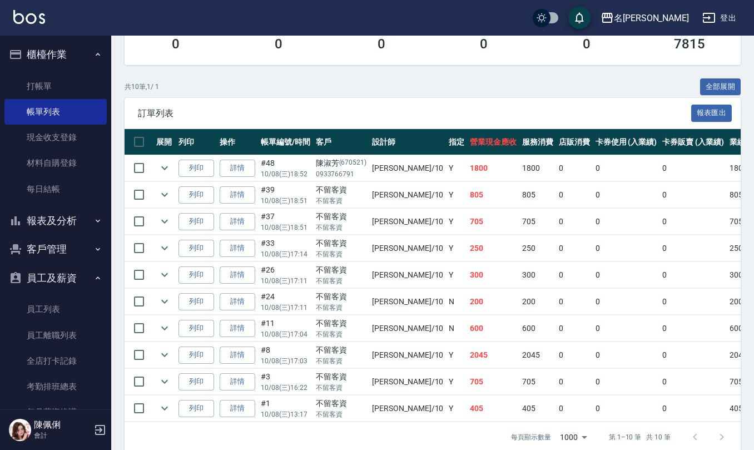
scroll to position [222, 0]
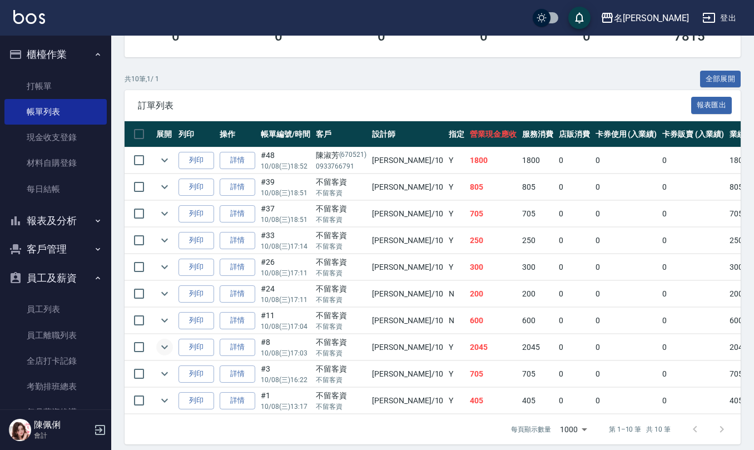
type input "[PERSON_NAME]10"
click at [167, 352] on icon "expand row" at bounding box center [164, 346] width 13 height 13
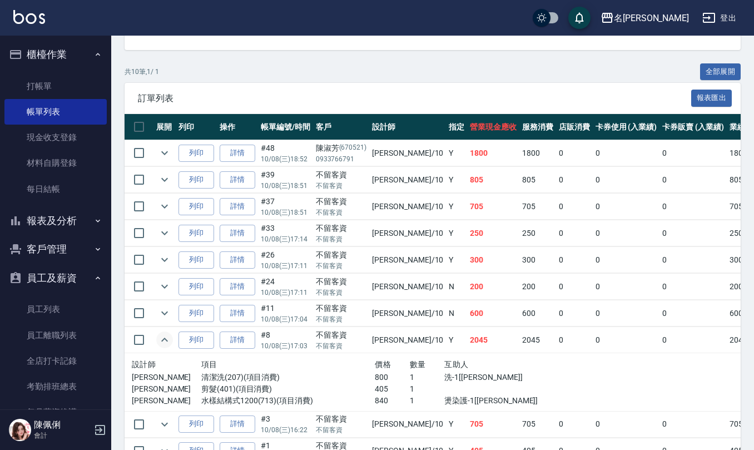
scroll to position [229, 0]
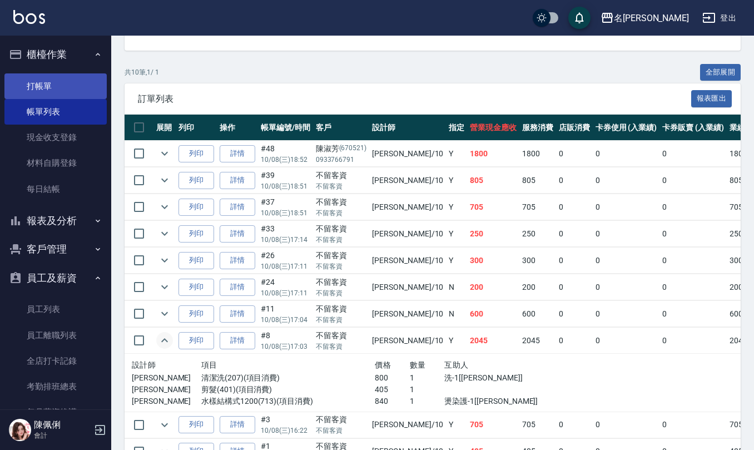
click at [23, 86] on link "打帳單" at bounding box center [55, 86] width 102 height 26
